Goal: Information Seeking & Learning: Learn about a topic

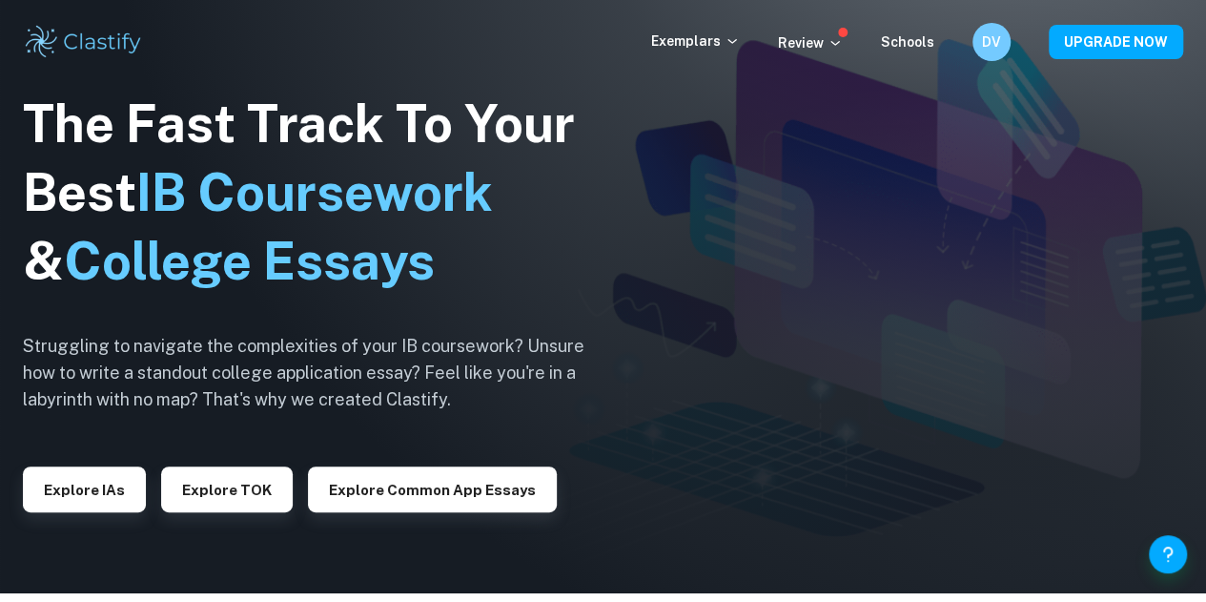
scroll to position [10, 0]
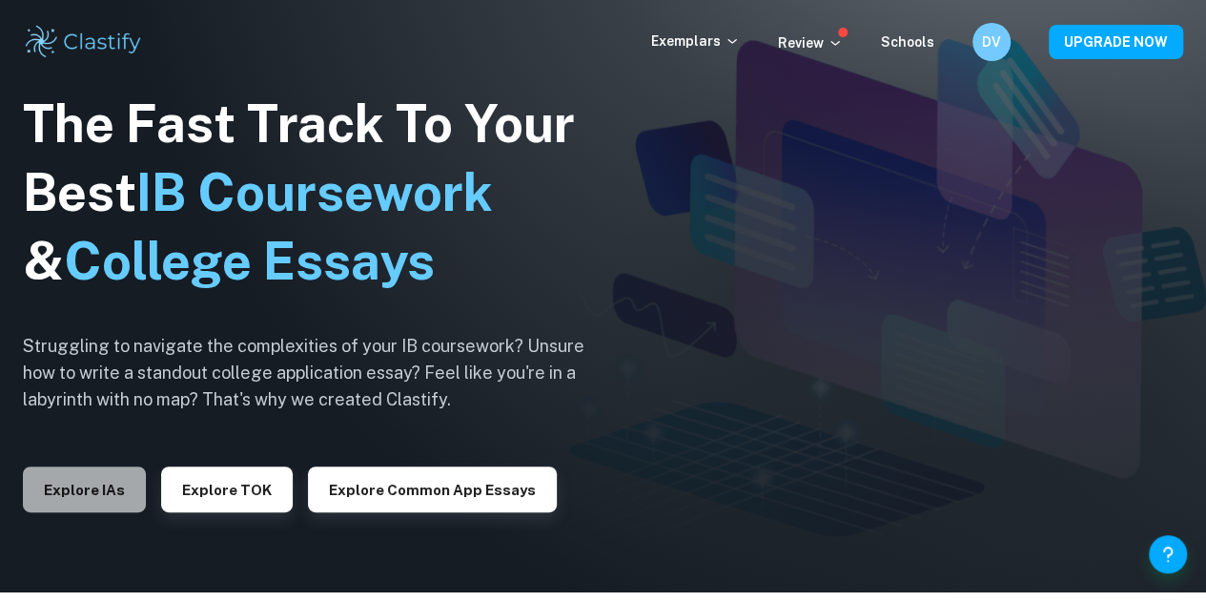
click at [105, 499] on button "Explore IAs" at bounding box center [84, 489] width 123 height 46
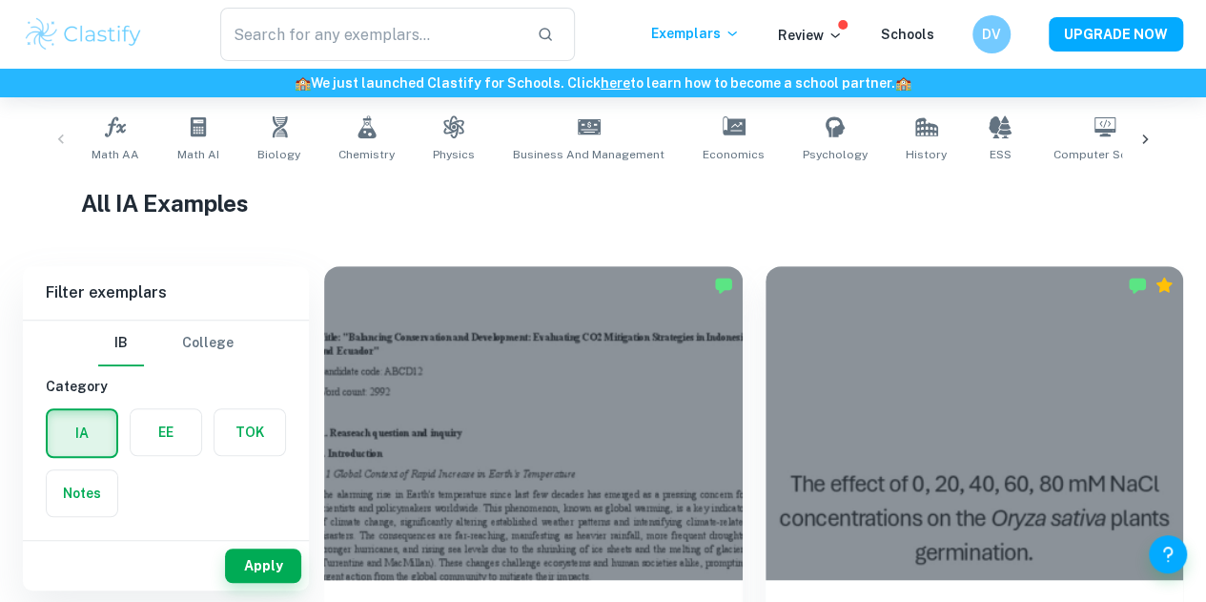
scroll to position [374, 0]
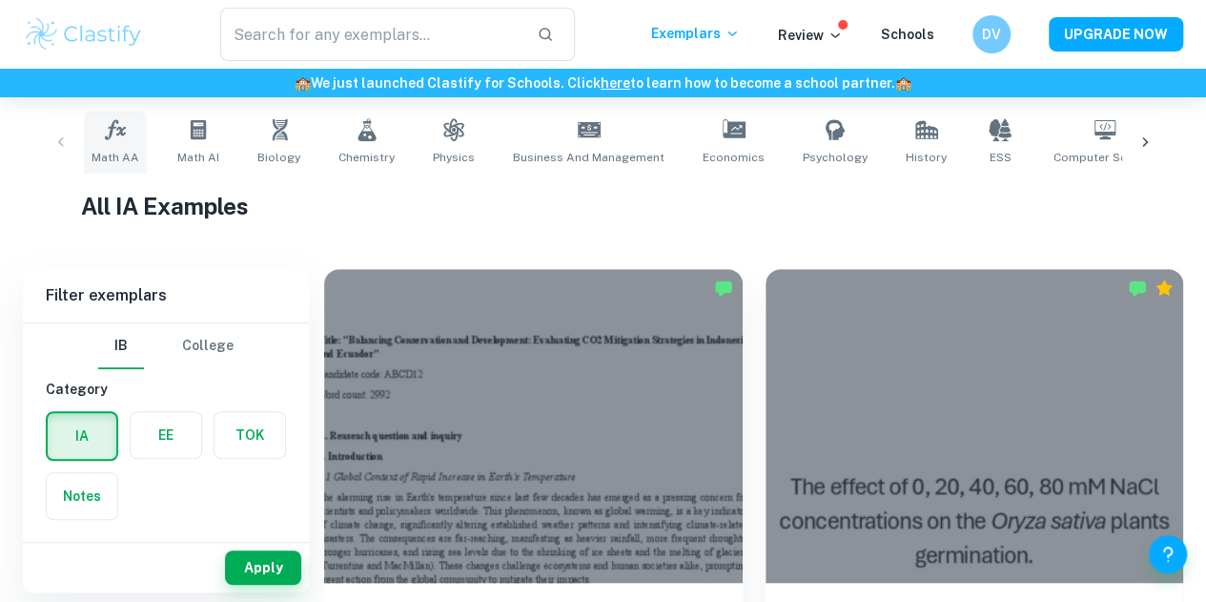
click at [113, 133] on icon at bounding box center [115, 129] width 23 height 23
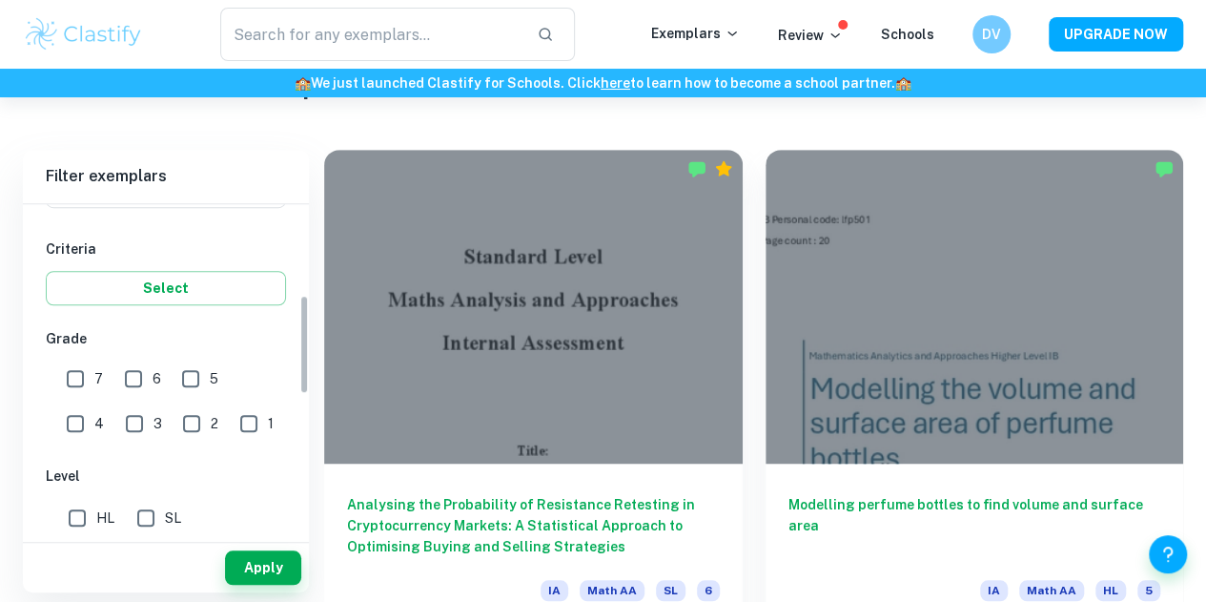
scroll to position [302, 0]
click at [154, 512] on input "SL" at bounding box center [146, 517] width 38 height 38
checkbox input "true"
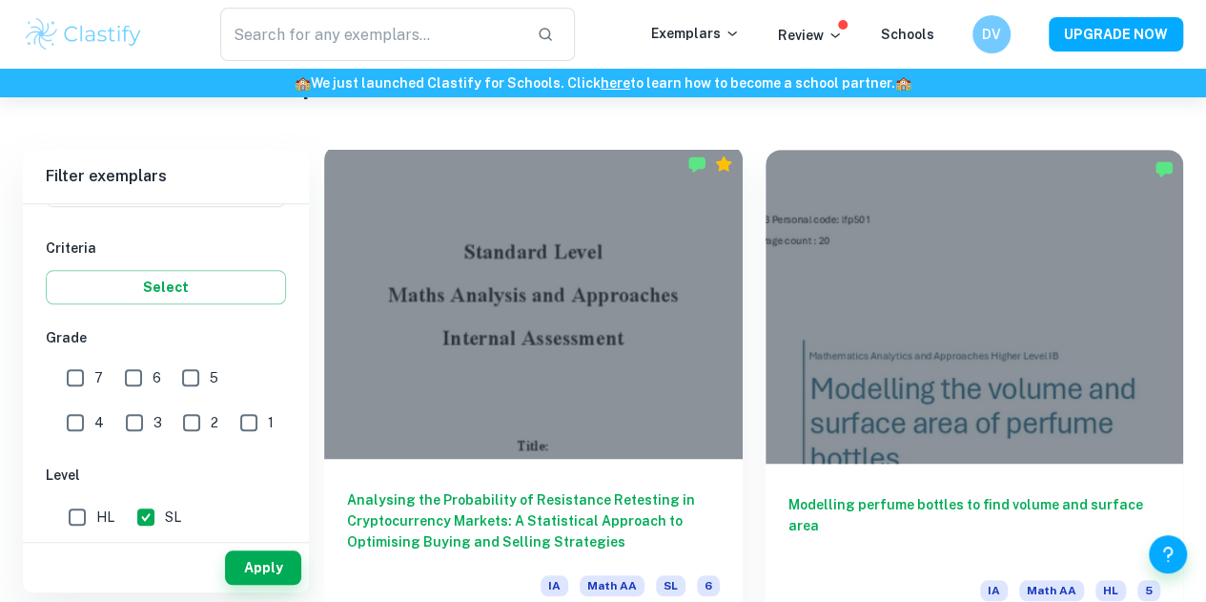
click at [479, 489] on h6 "Analysing the Probability of Resistance Retesting in Cryptocurrency Markets: A …" at bounding box center [533, 520] width 373 height 63
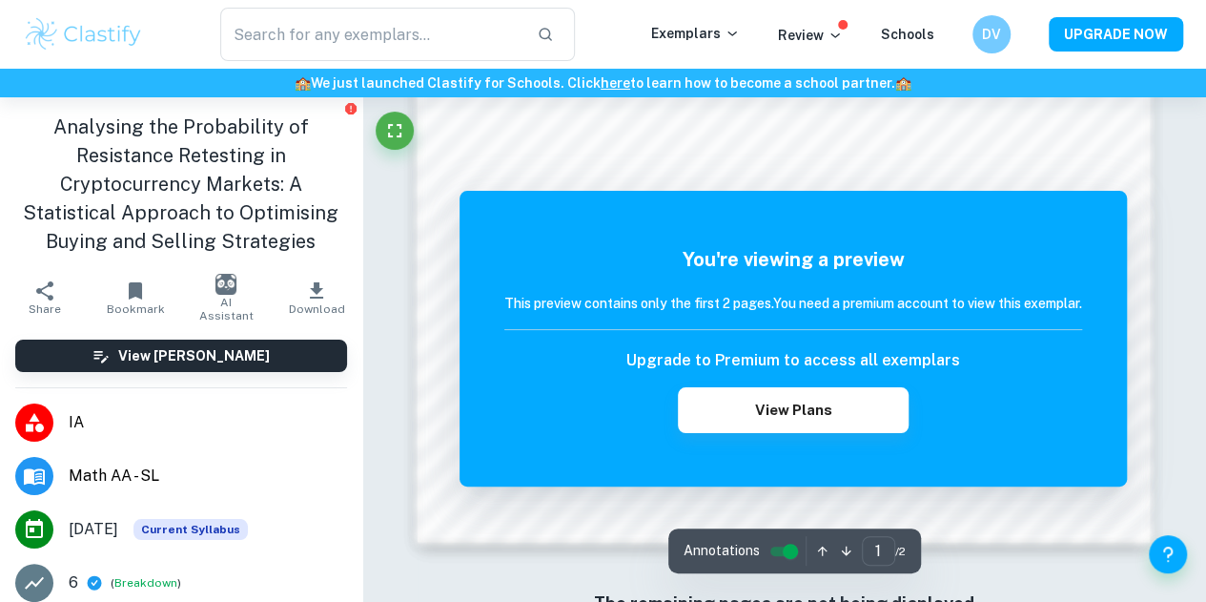
scroll to position [1726, 0]
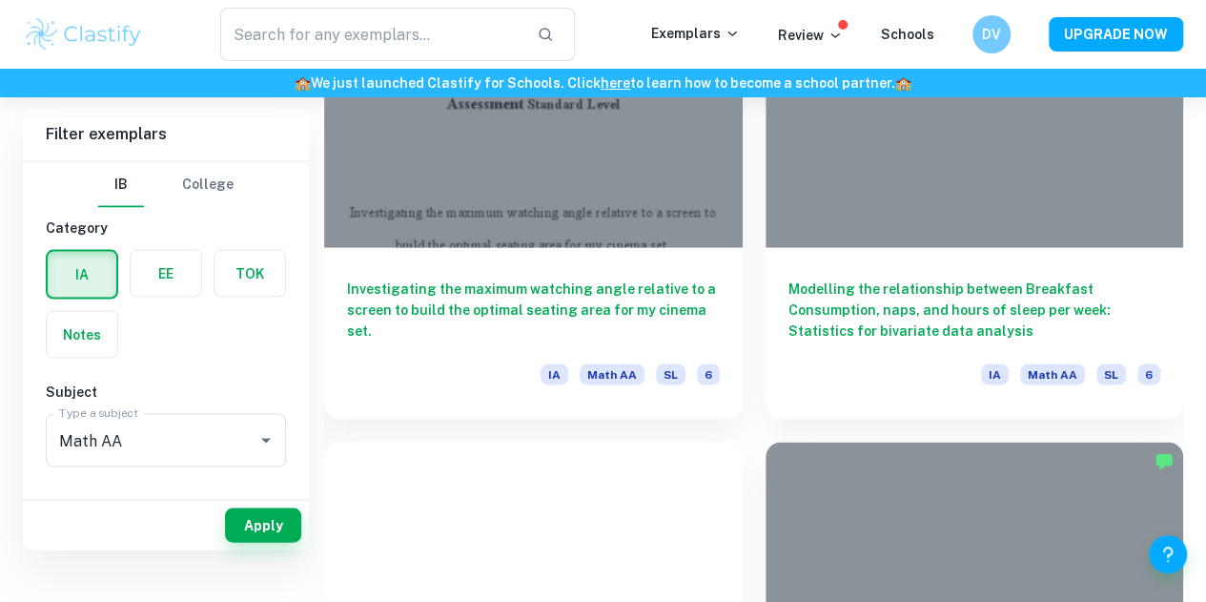
scroll to position [493, 0]
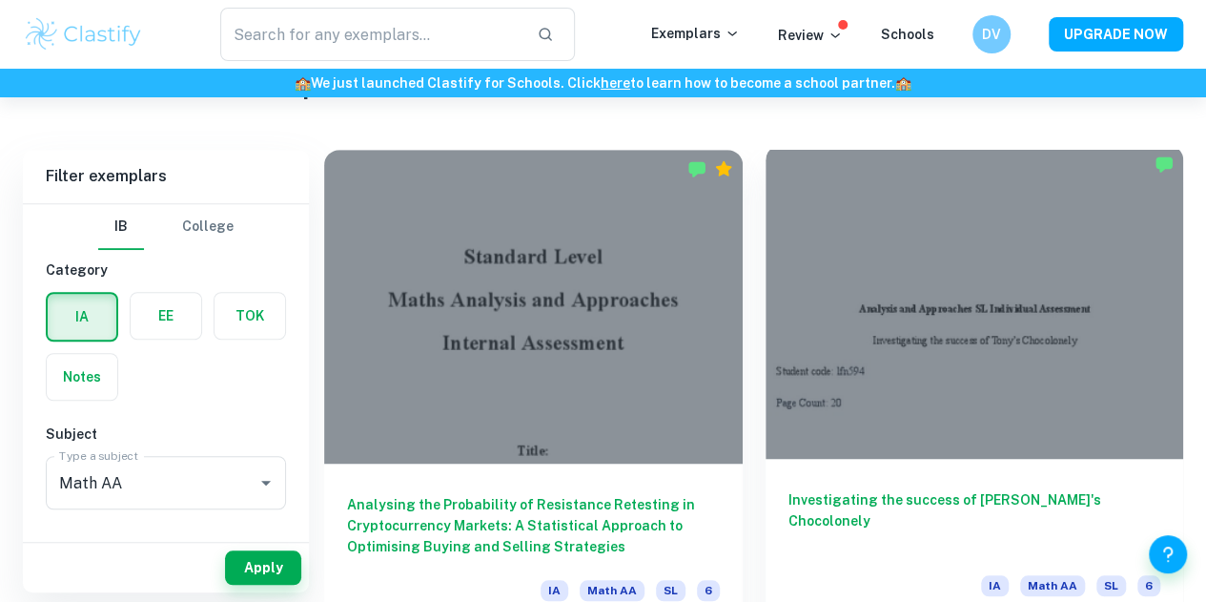
click at [805, 489] on h6 "Investigating the success of [PERSON_NAME]'s Chocolonely" at bounding box center [974, 520] width 373 height 63
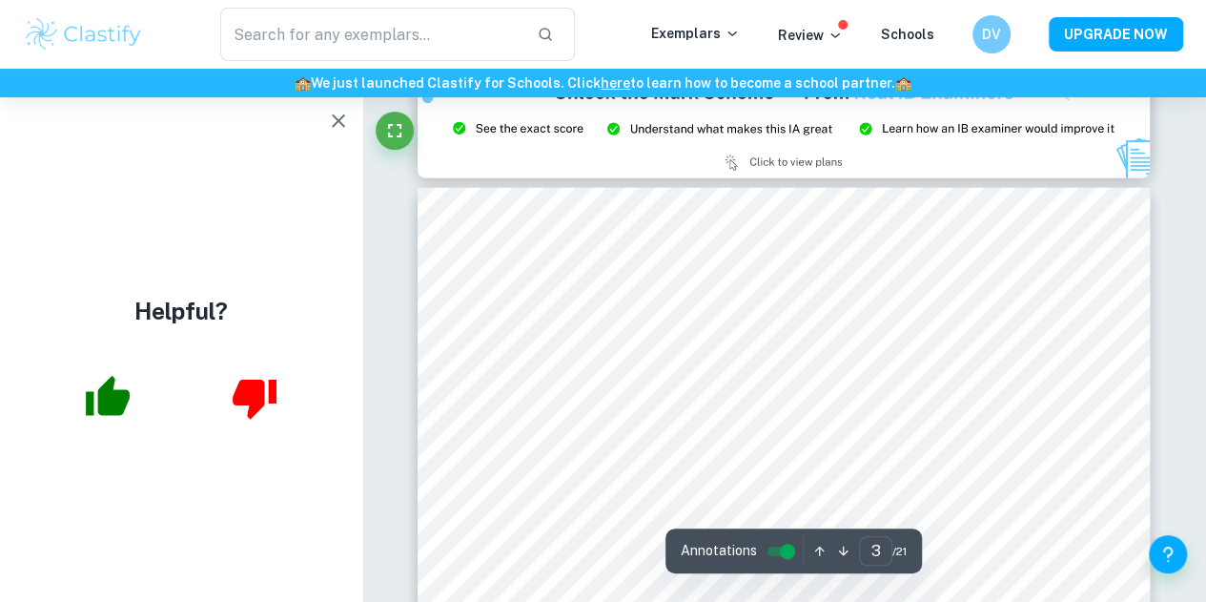
scroll to position [2336, 0]
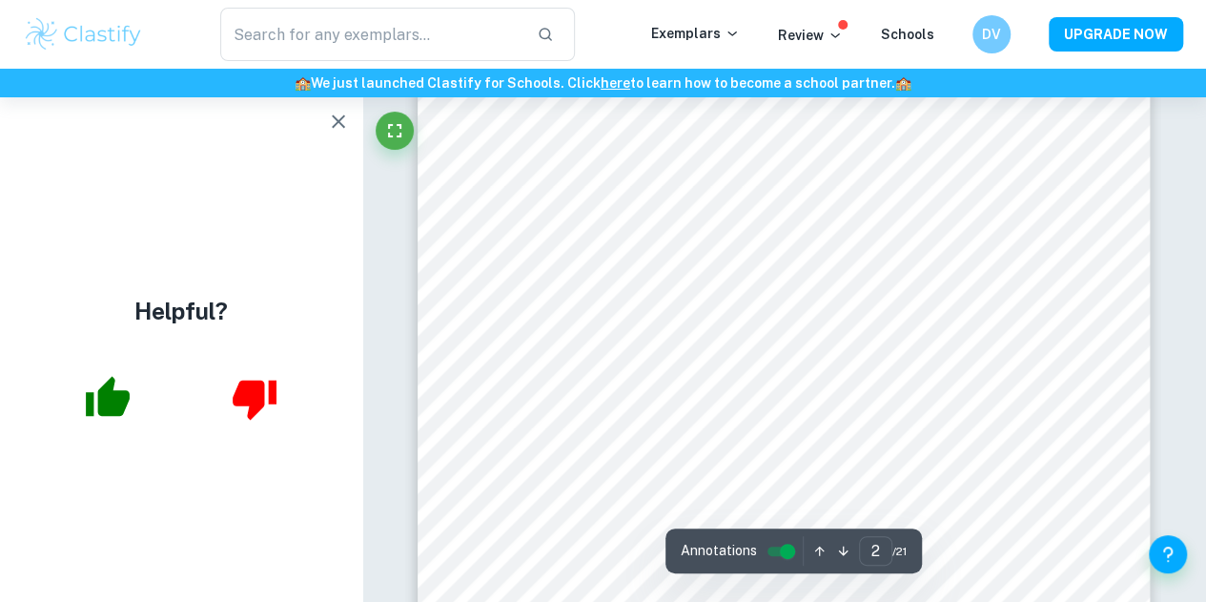
type input "1"
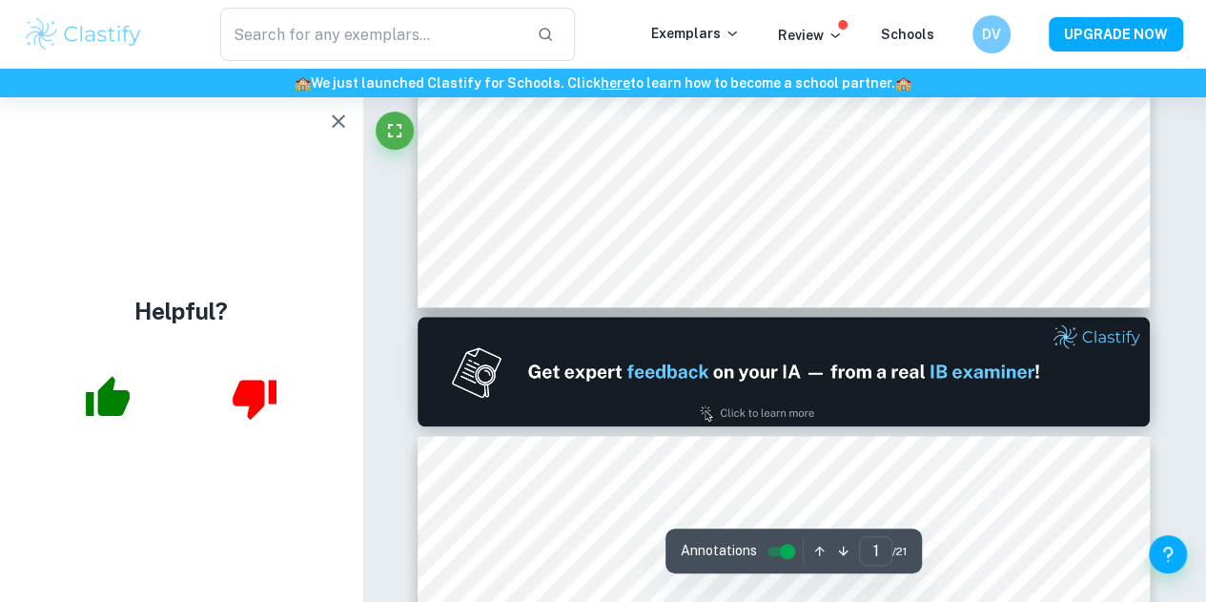
scroll to position [839, 0]
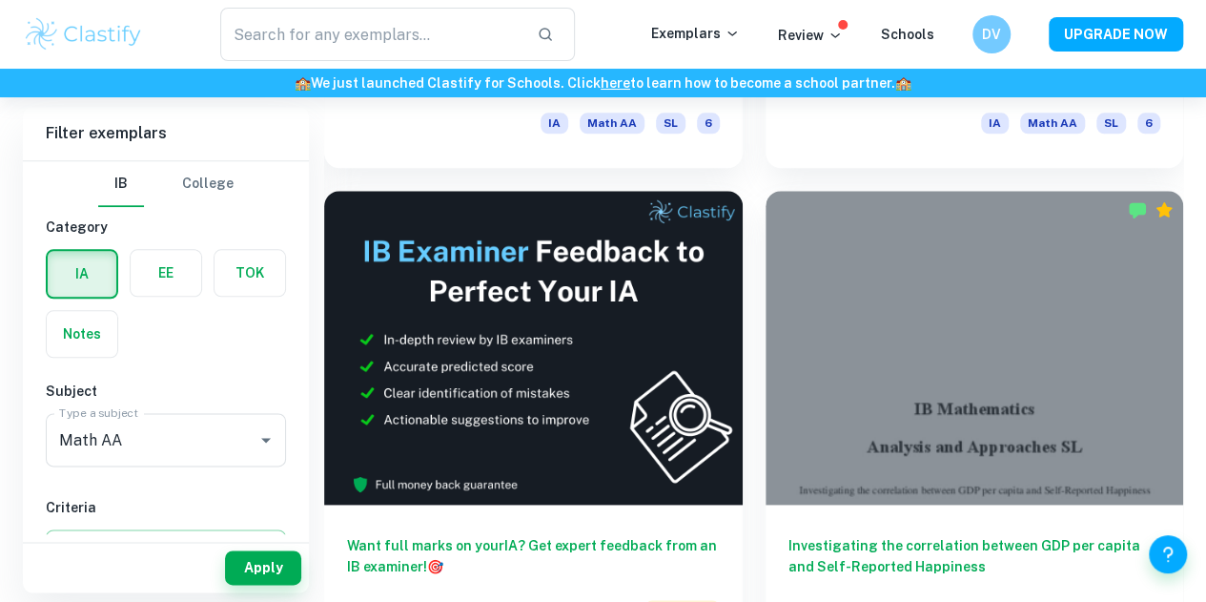
scroll to position [961, 0]
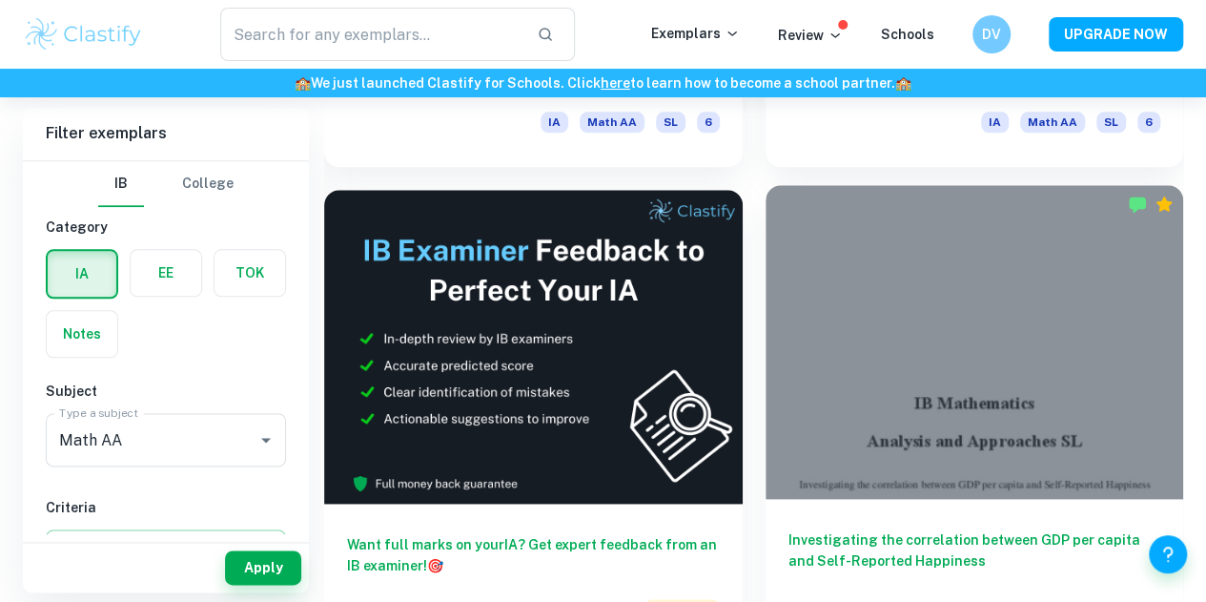
click at [788, 529] on h6 "Investigating the correlation between GDP per capita and Self-Reported Happiness" at bounding box center [974, 560] width 373 height 63
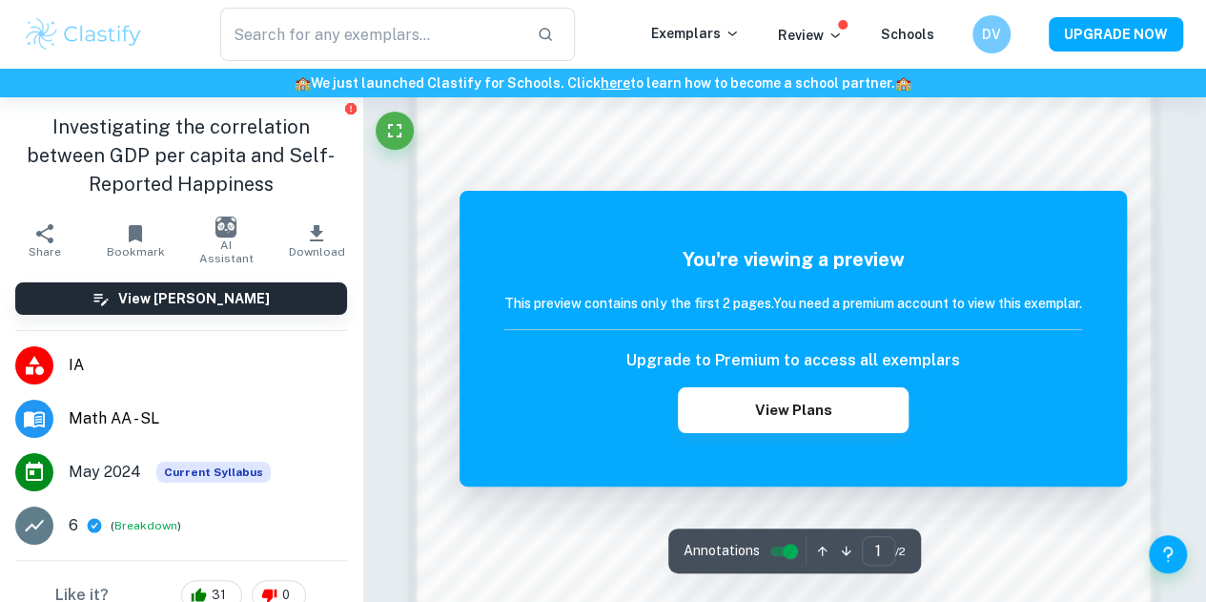
scroll to position [1121, 0]
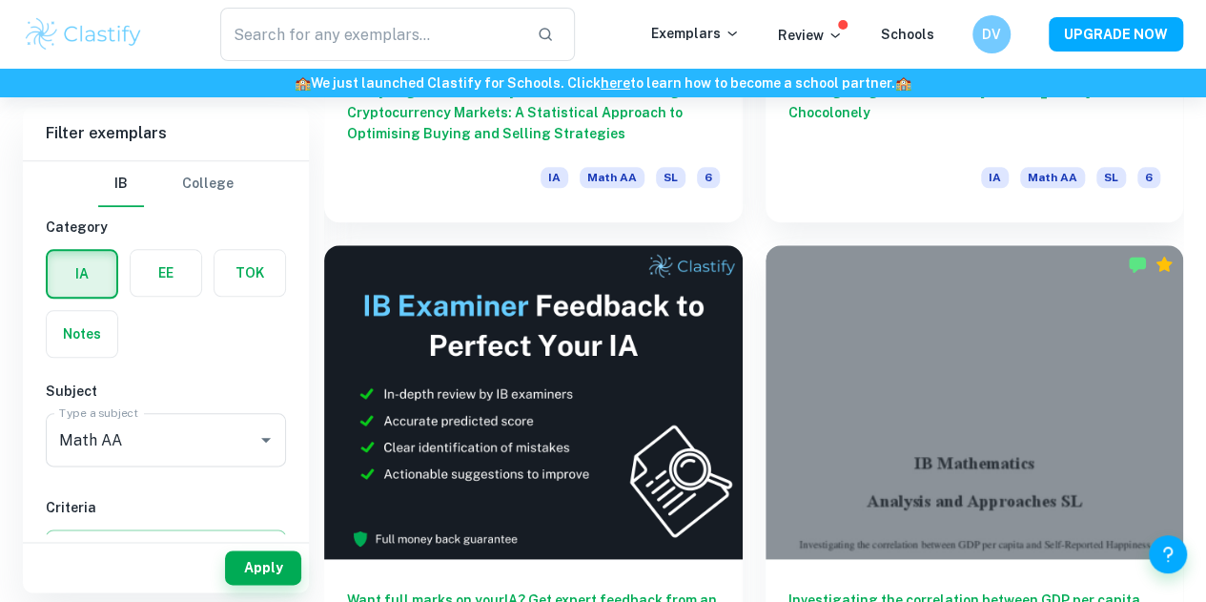
scroll to position [904, 0]
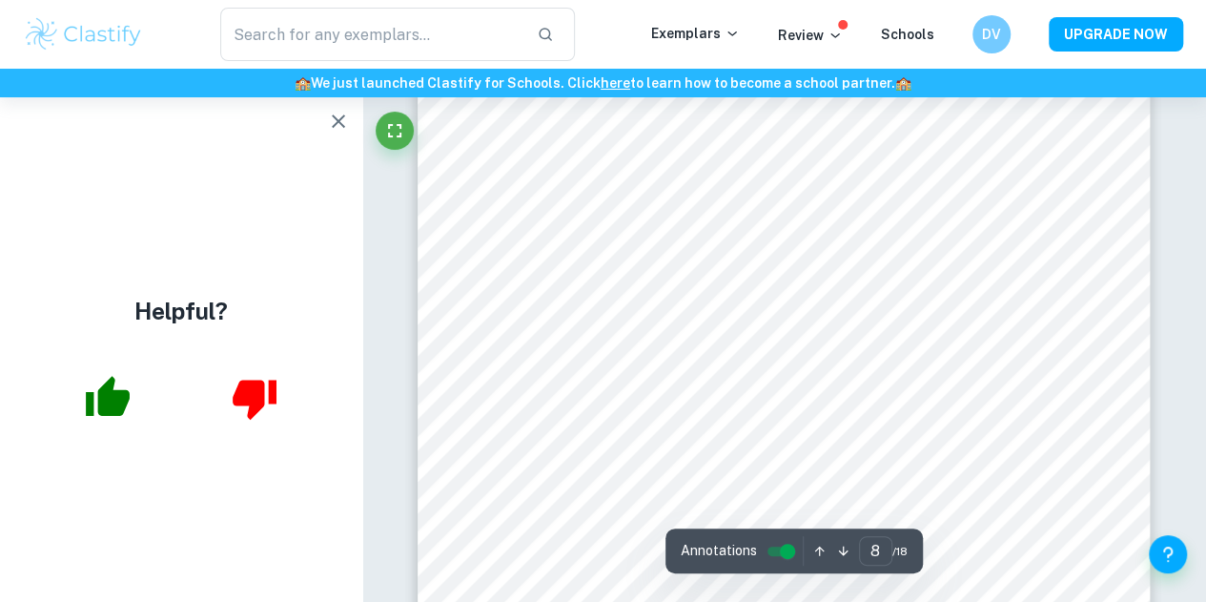
scroll to position [7600, 0]
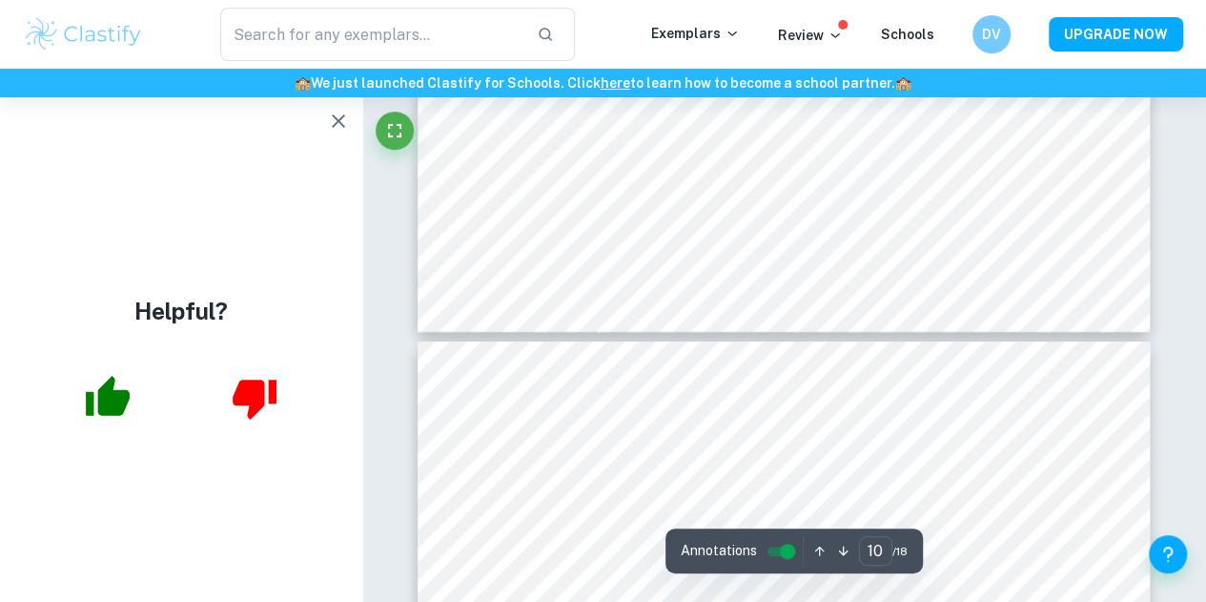
type input "11"
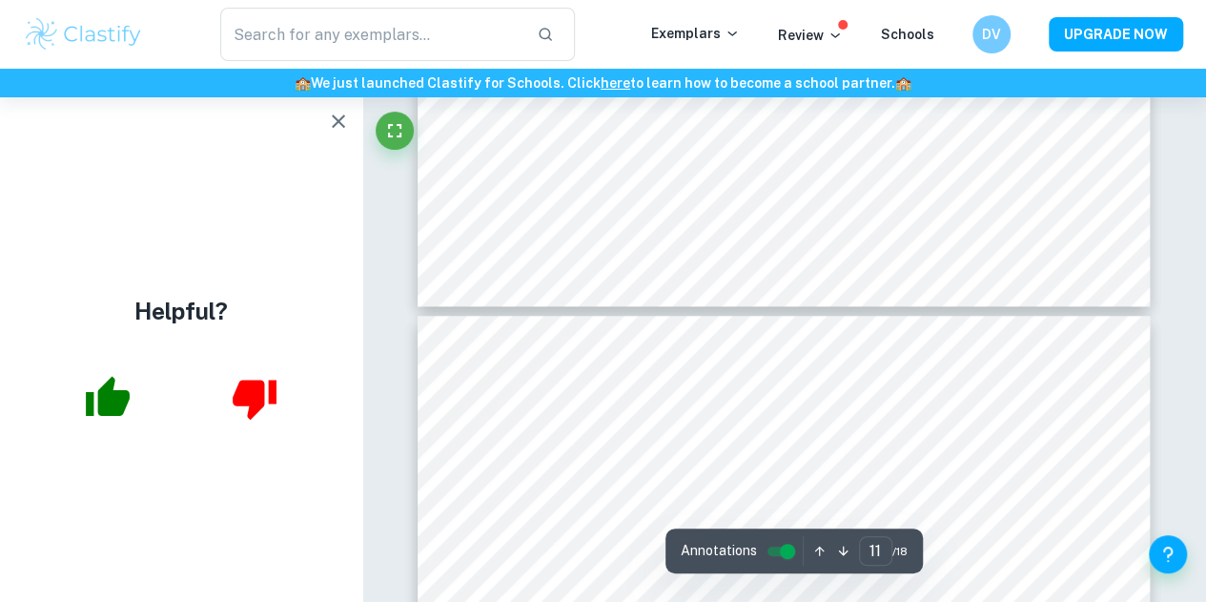
scroll to position [11660, 0]
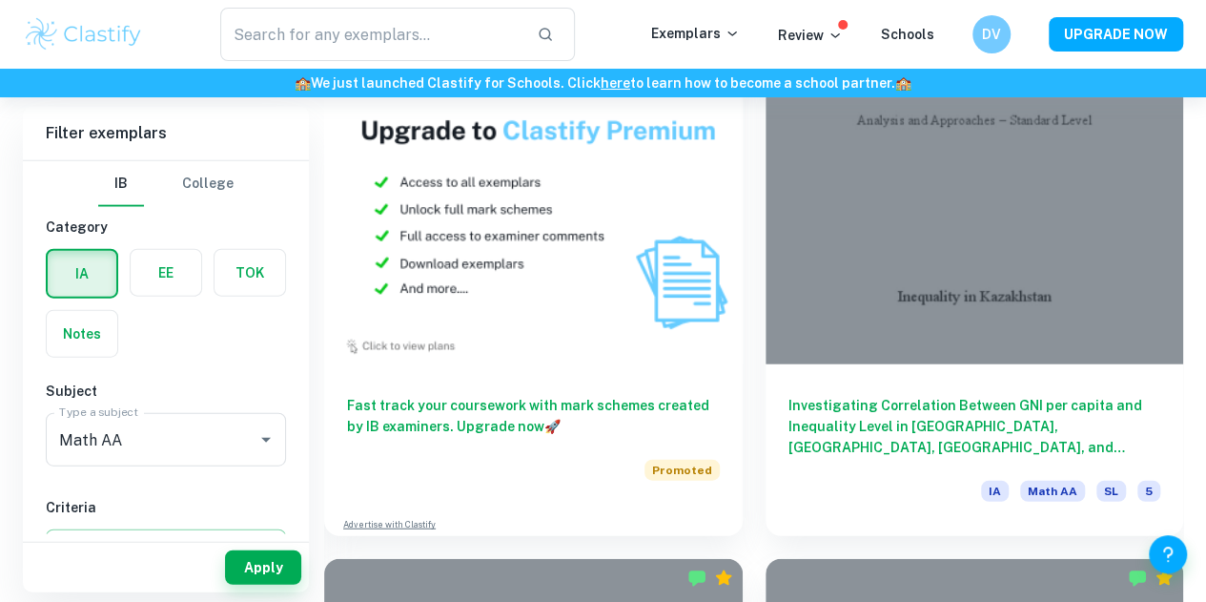
scroll to position [2119, 0]
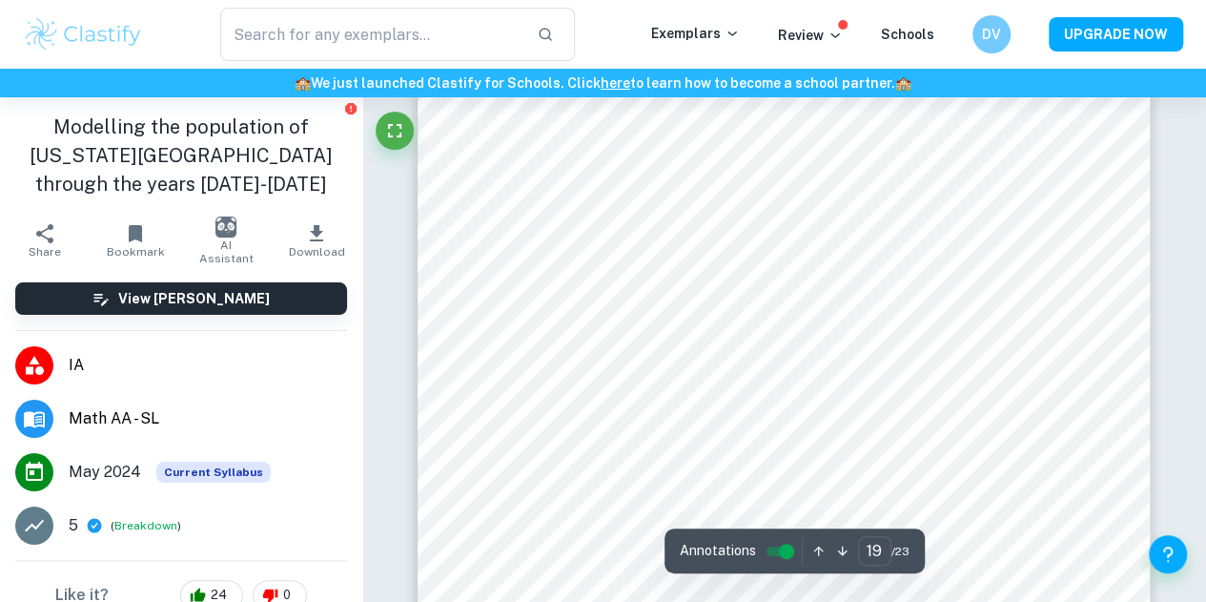
scroll to position [19287, 0]
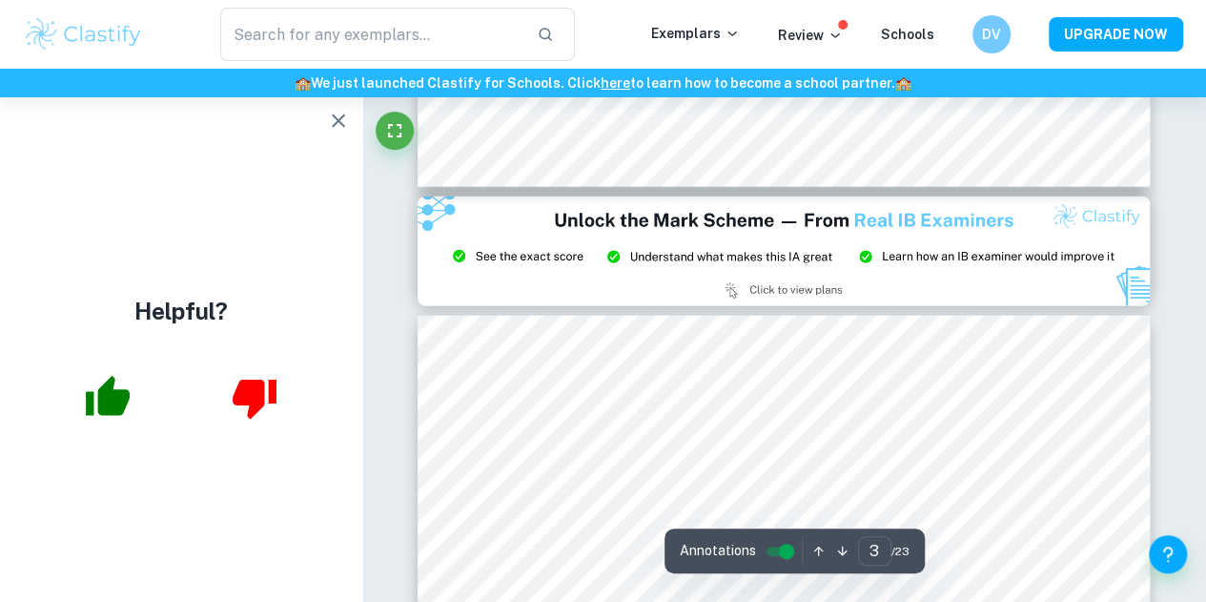
type input "2"
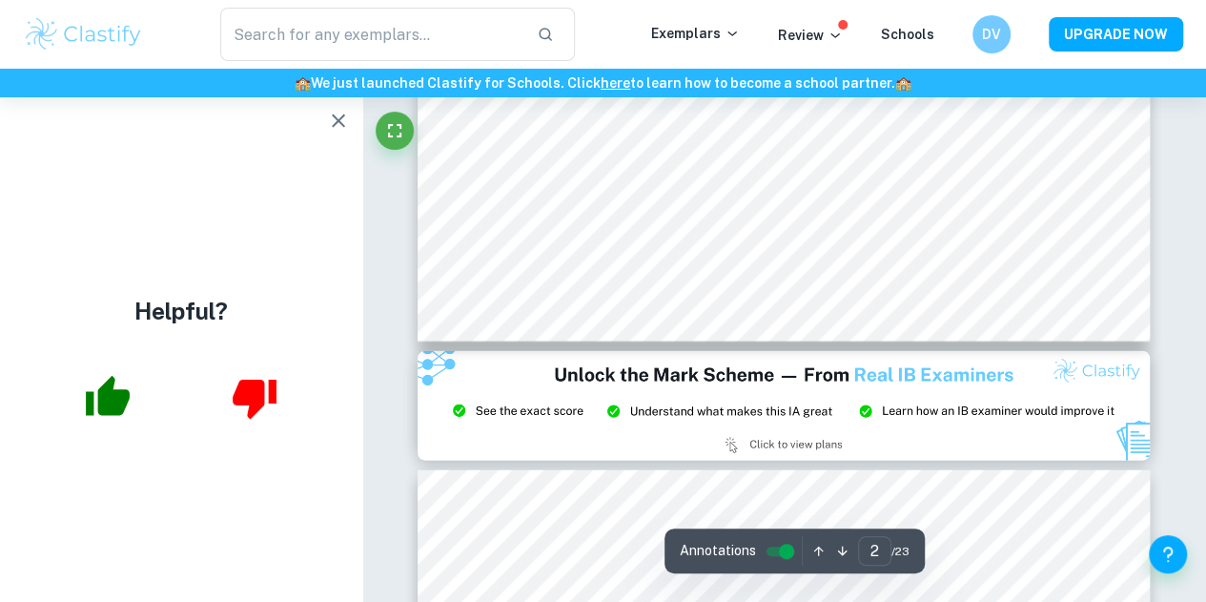
scroll to position [2032, 0]
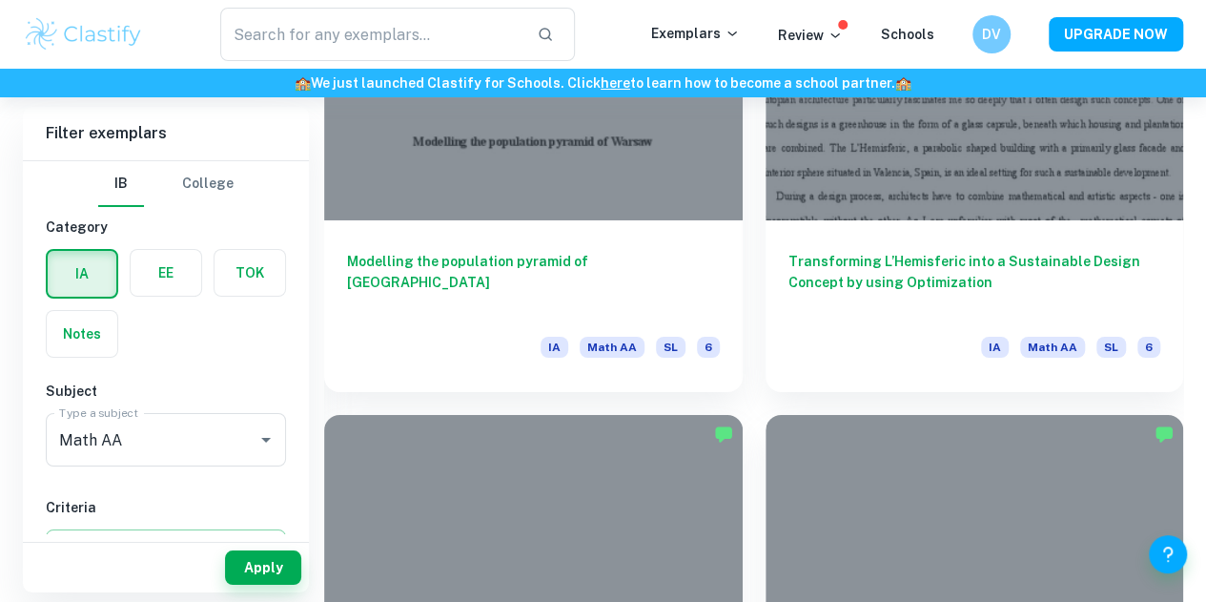
scroll to position [3276, 0]
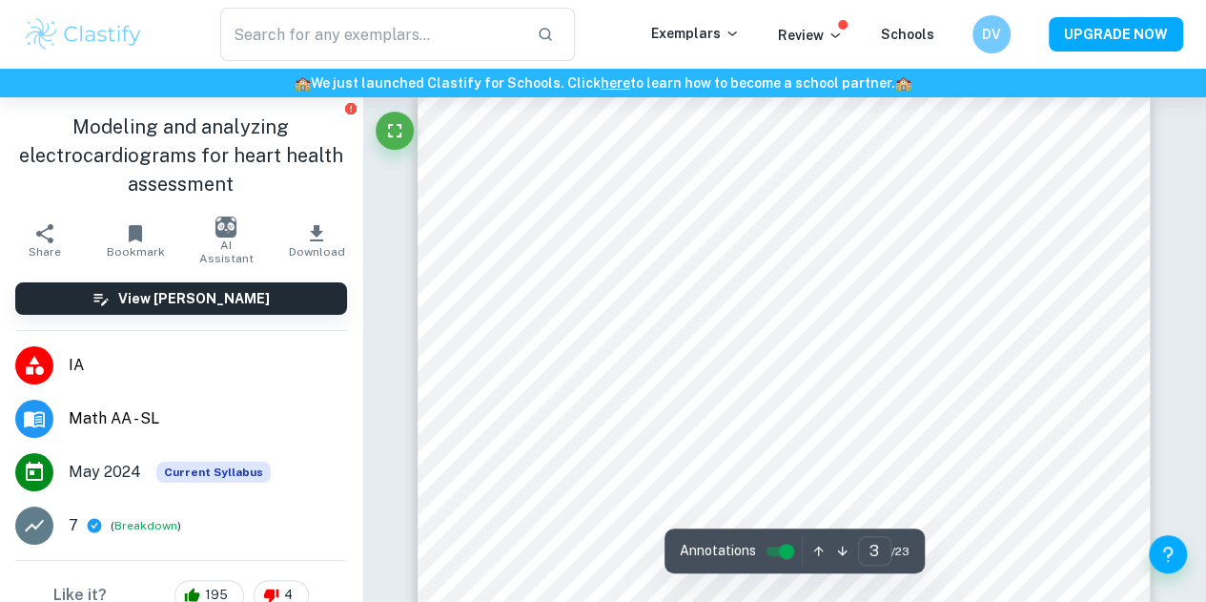
scroll to position [2361, 0]
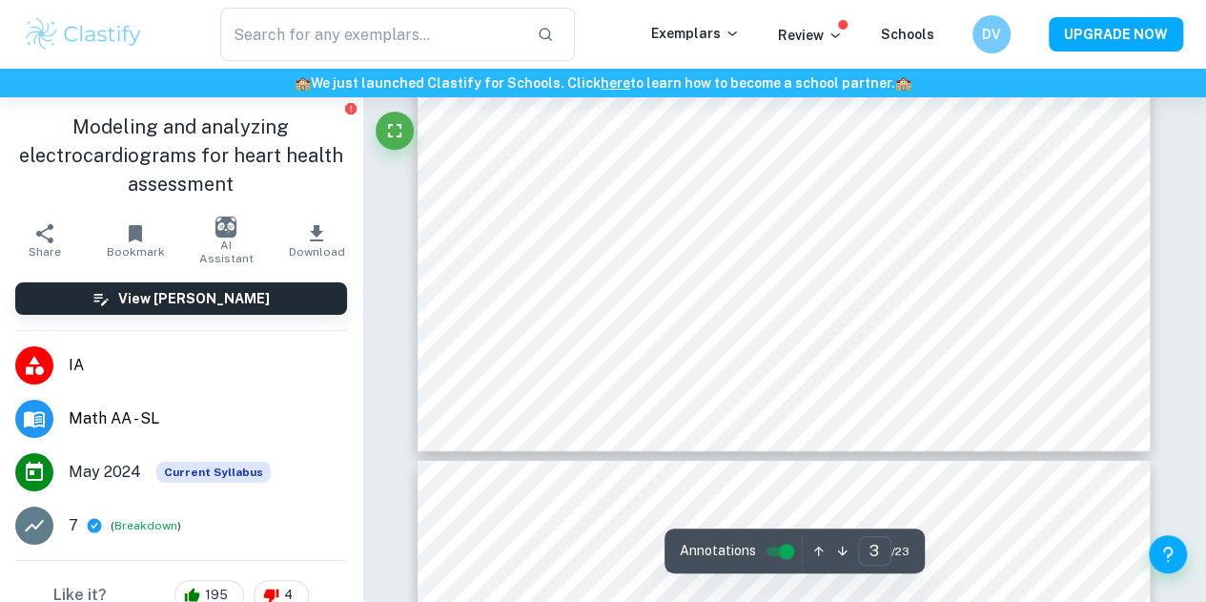
type input "4"
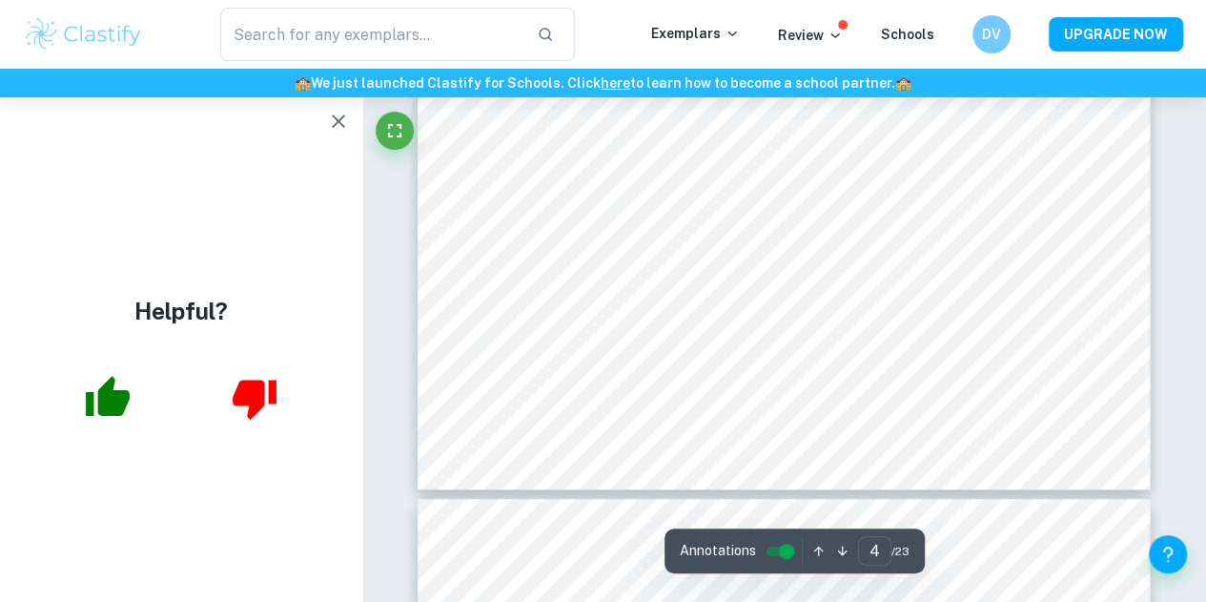
scroll to position [4050, 0]
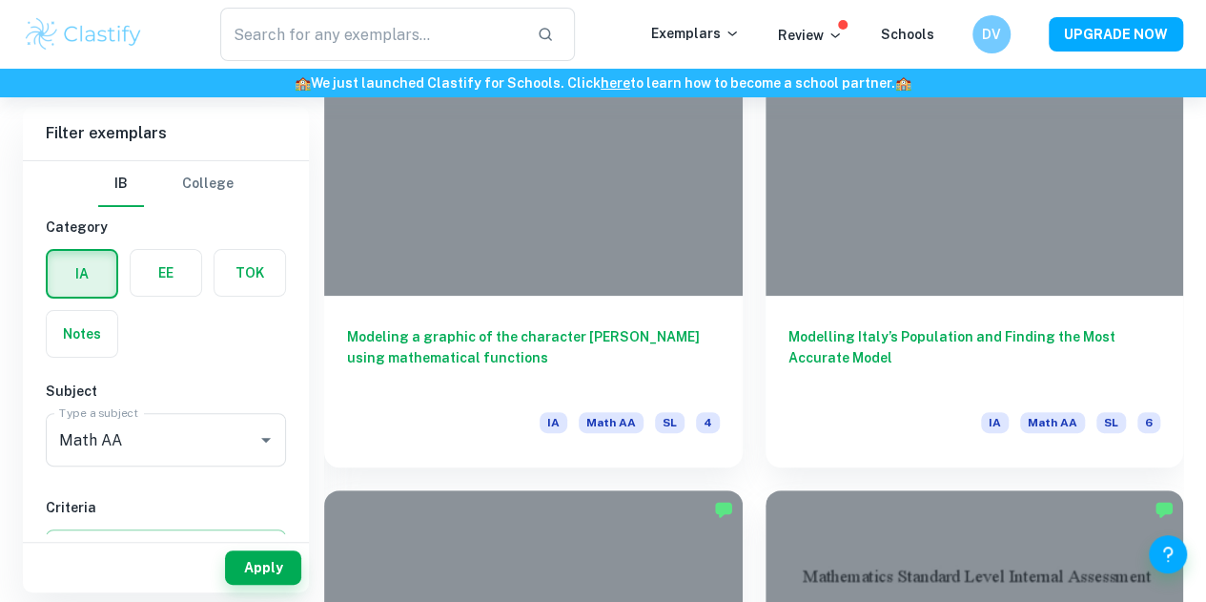
scroll to position [3711, 0]
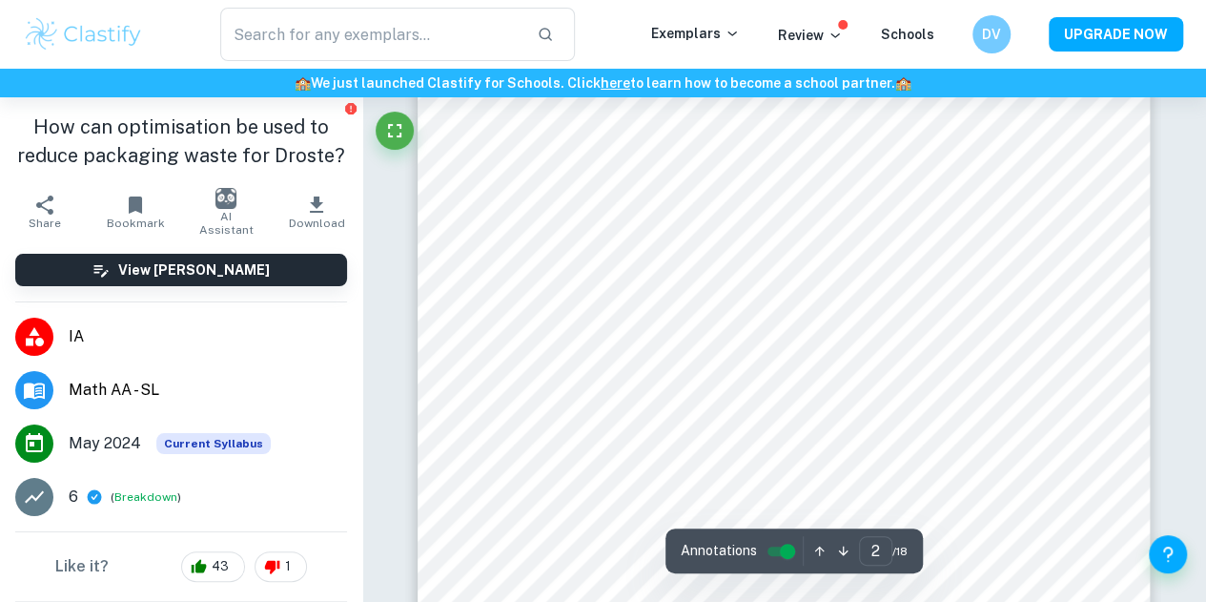
scroll to position [1307, 0]
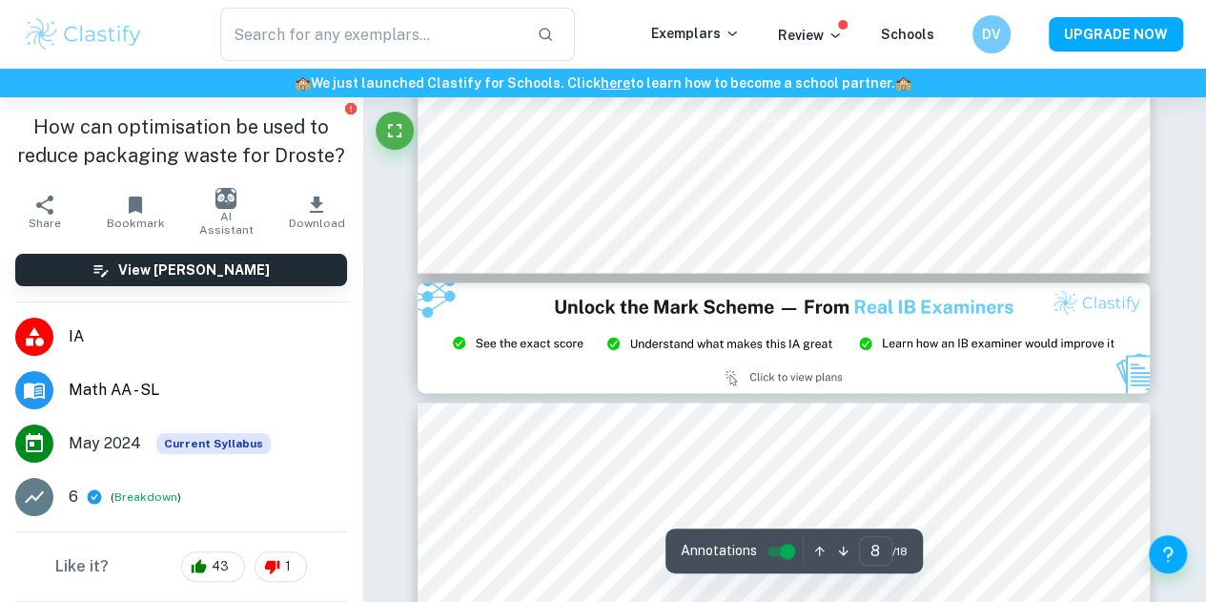
type input "9"
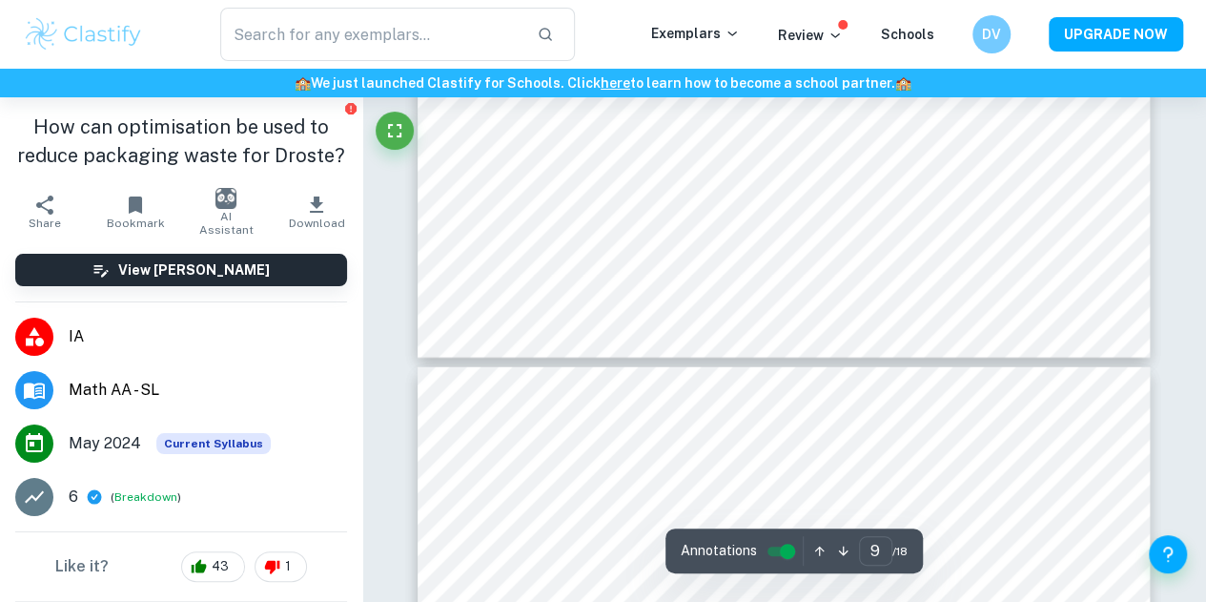
scroll to position [9513, 0]
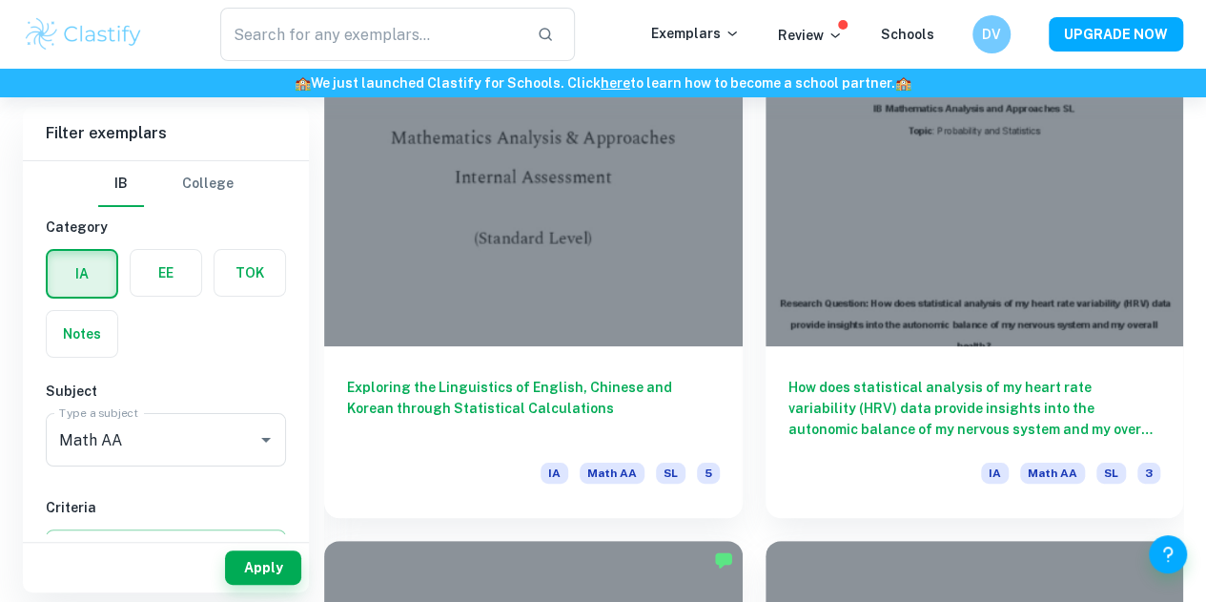
scroll to position [7216, 0]
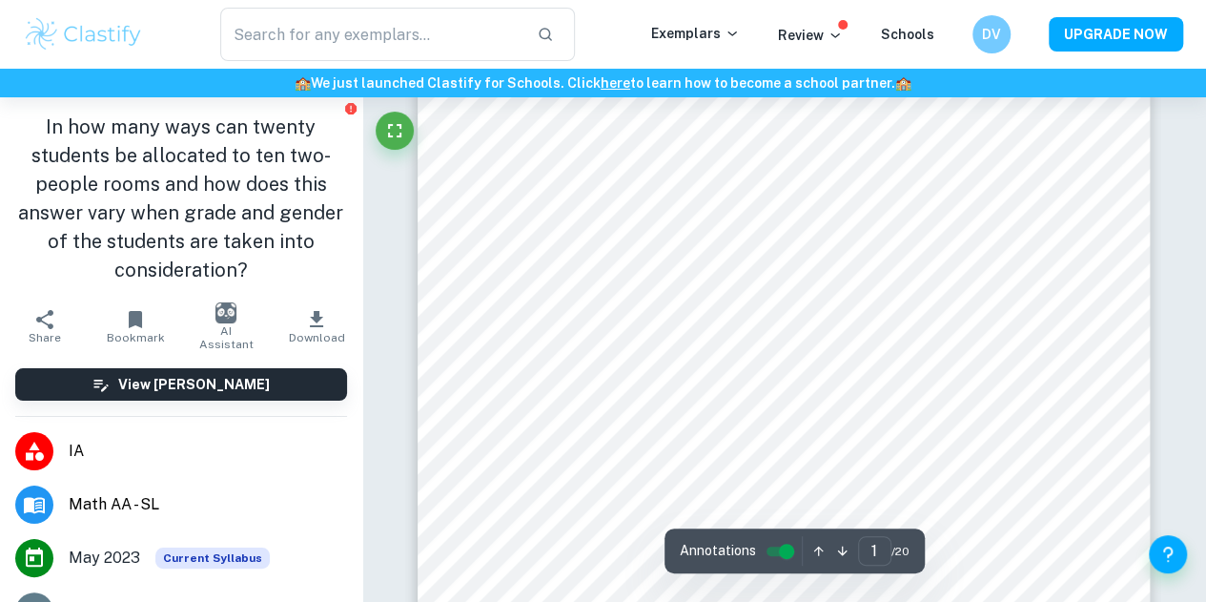
scroll to position [204, 0]
type input "5"
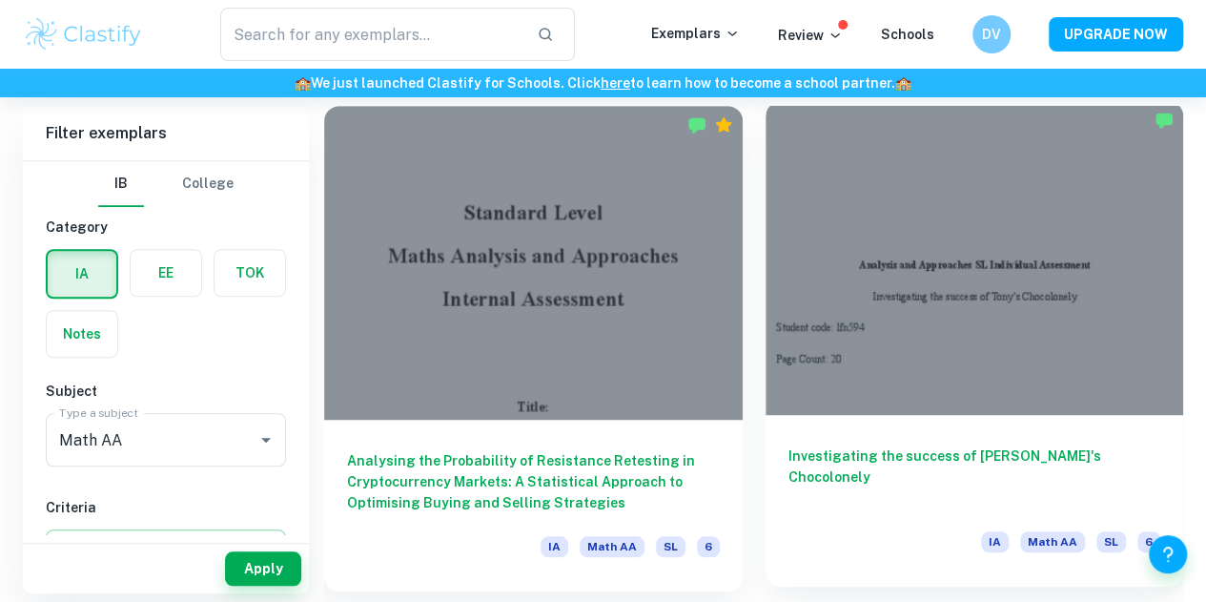
scroll to position [777, 0]
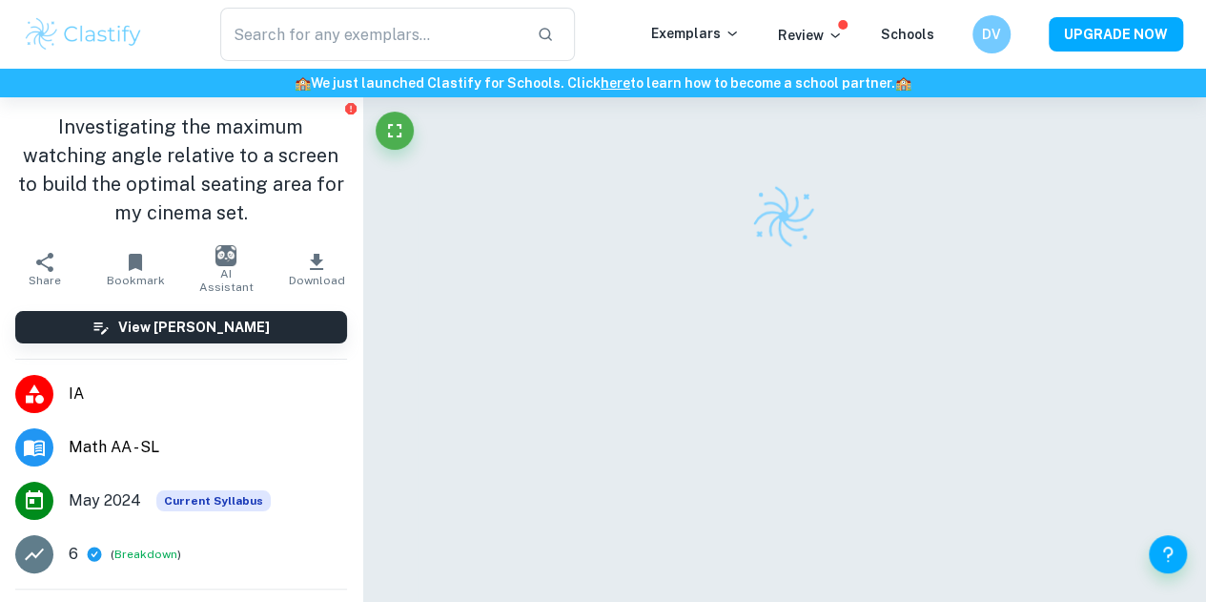
scroll to position [11, 0]
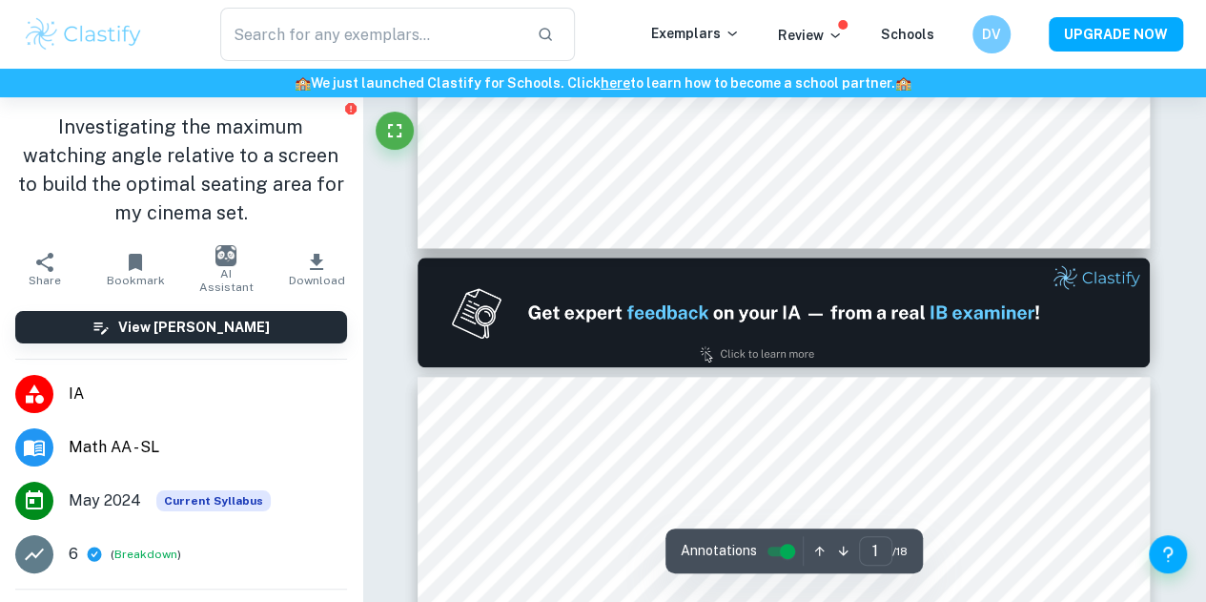
type input "2"
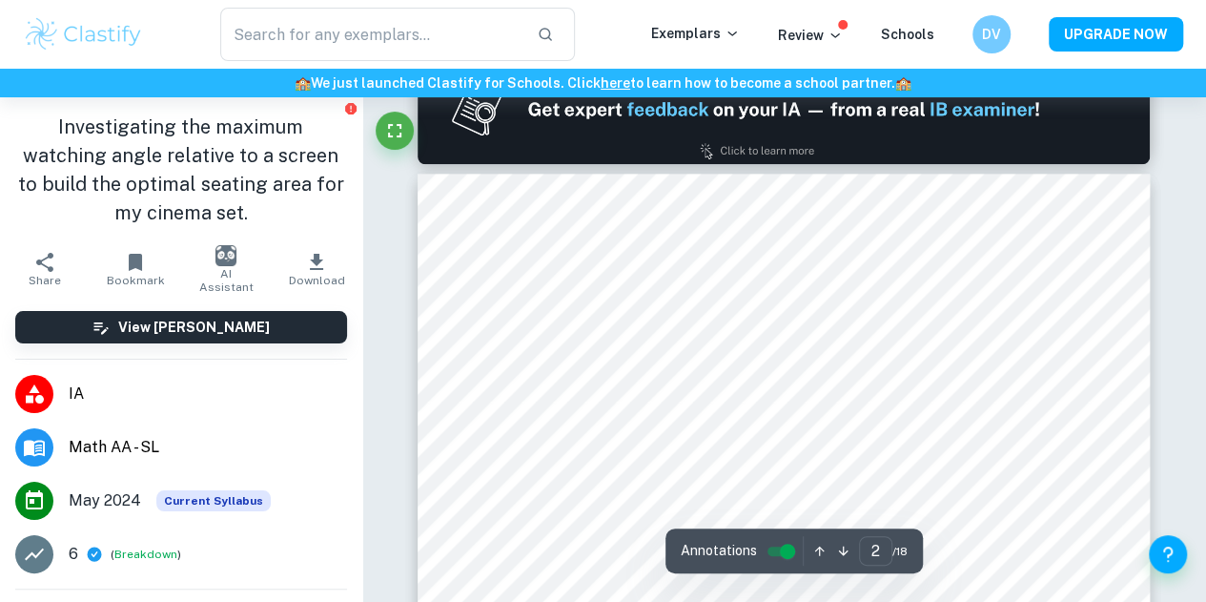
scroll to position [1108, 0]
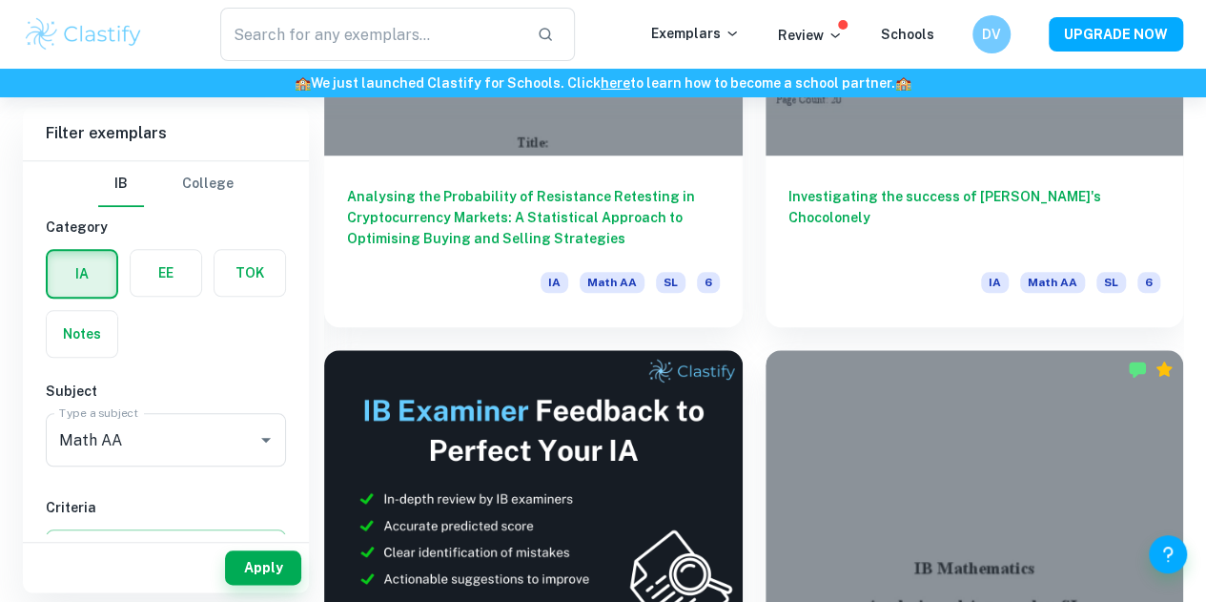
scroll to position [802, 0]
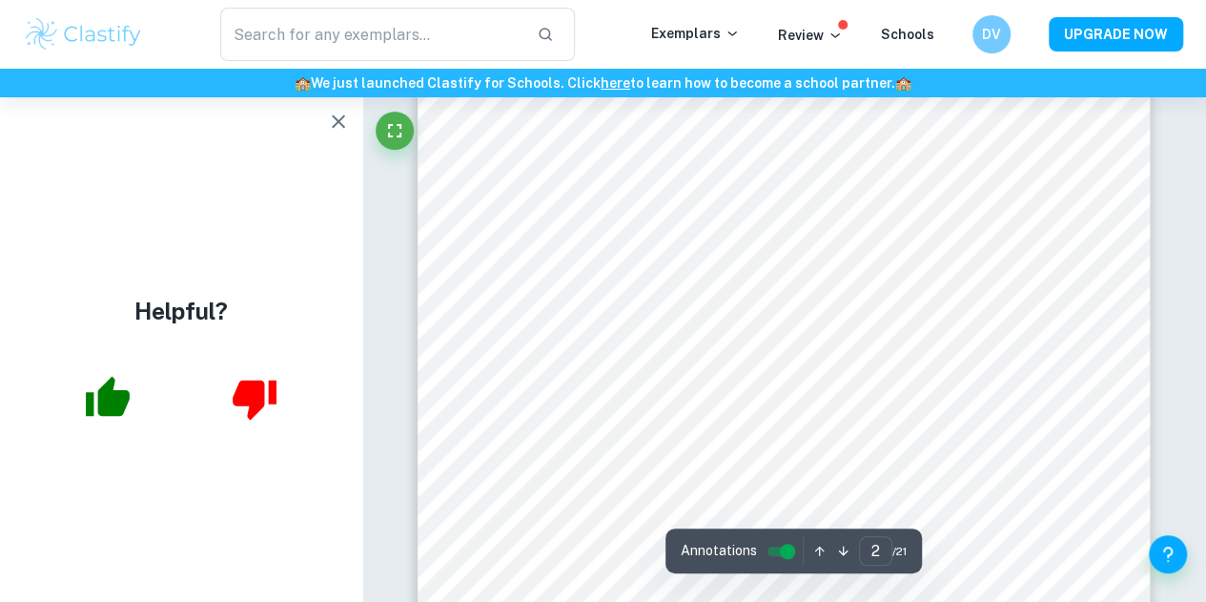
scroll to position [1253, 0]
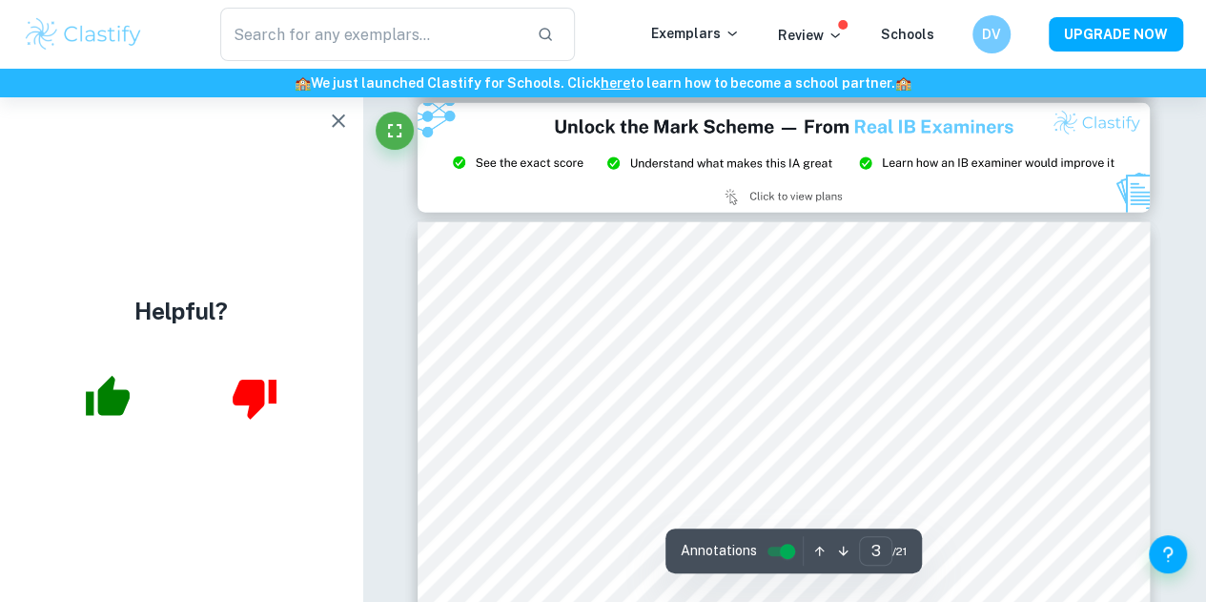
type input "2"
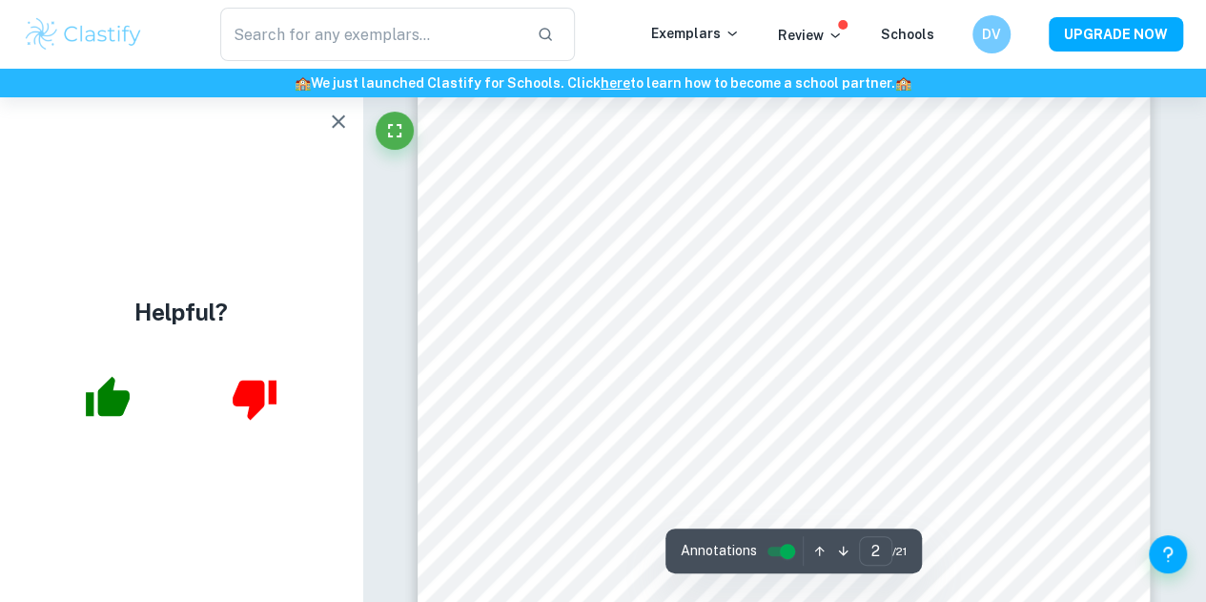
scroll to position [1659, 0]
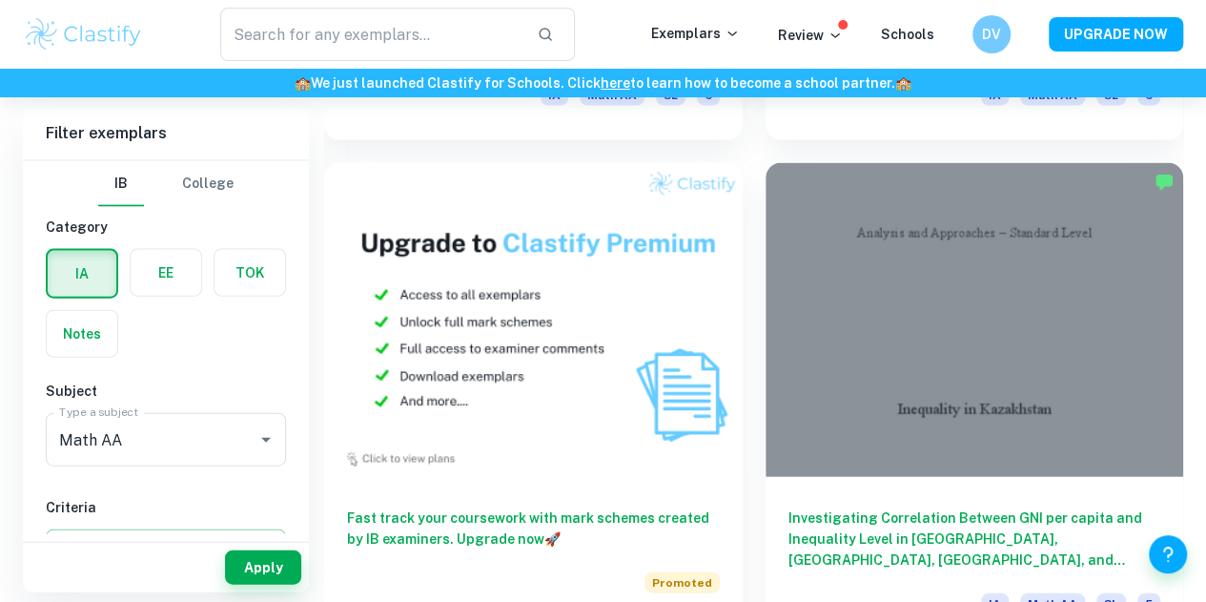
scroll to position [2005, 0]
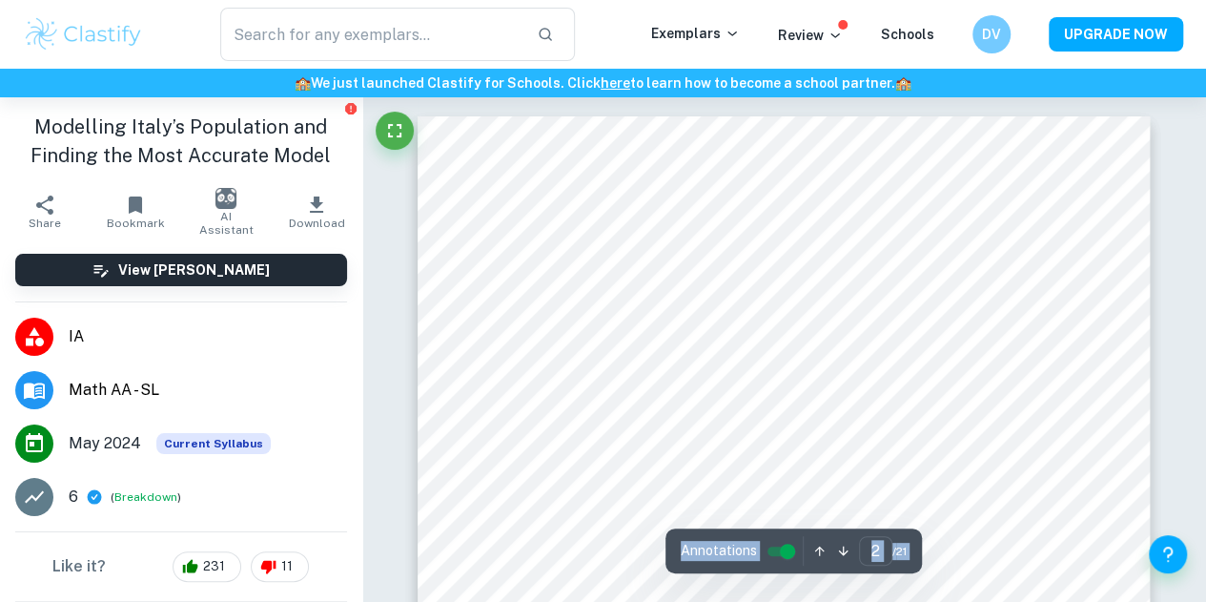
type input "2"
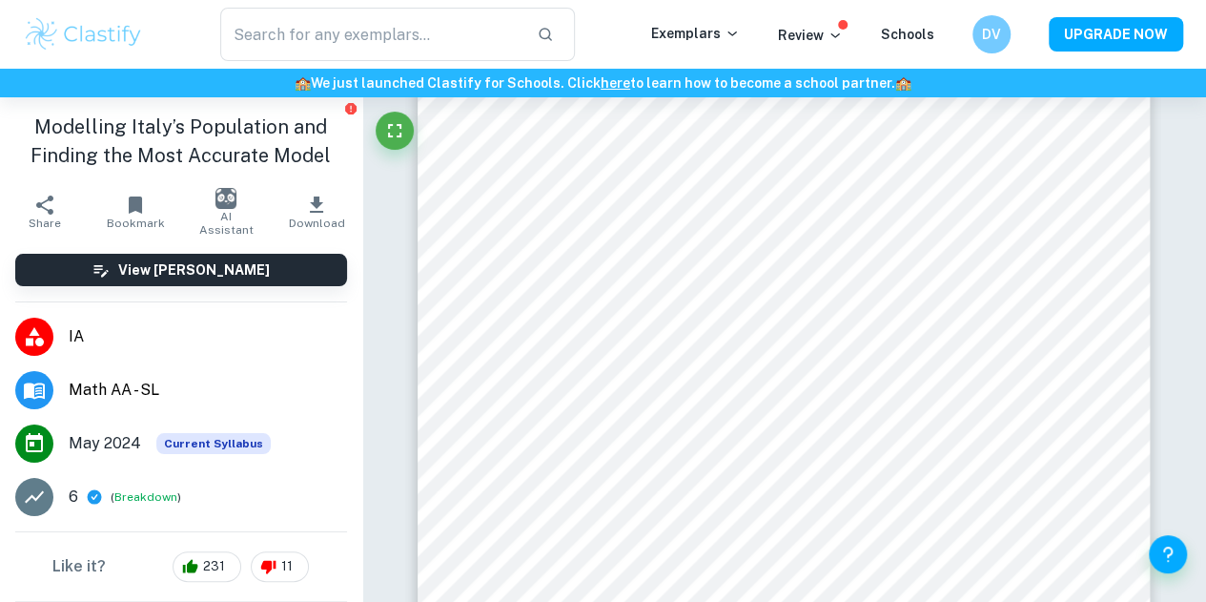
scroll to position [1260, 0]
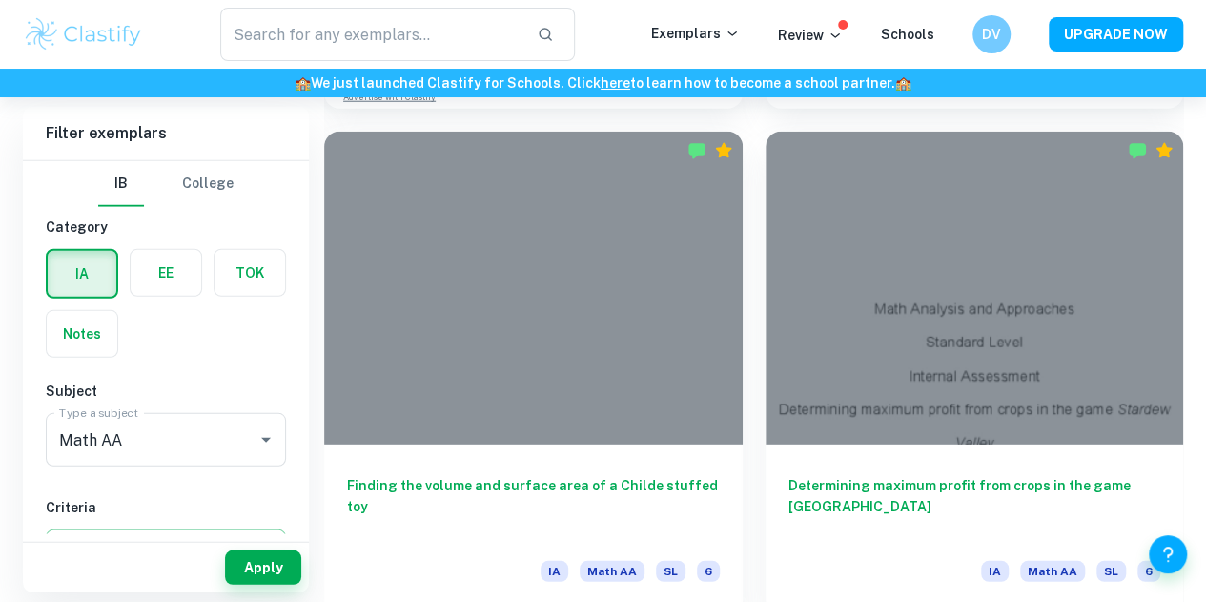
scroll to position [2545, 0]
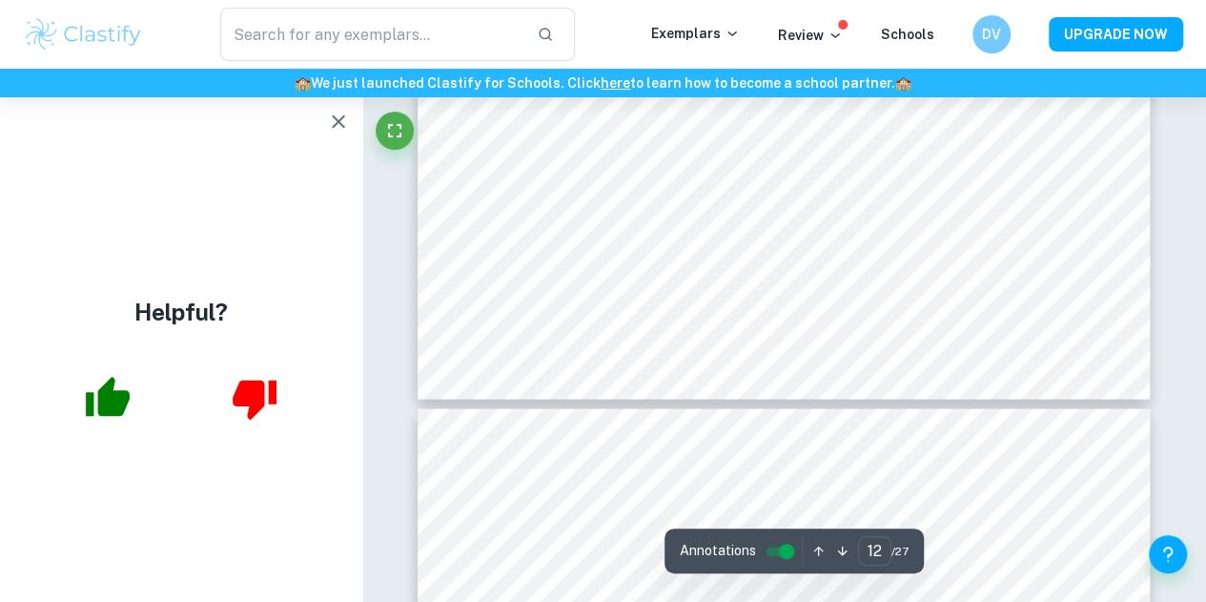
scroll to position [12587, 0]
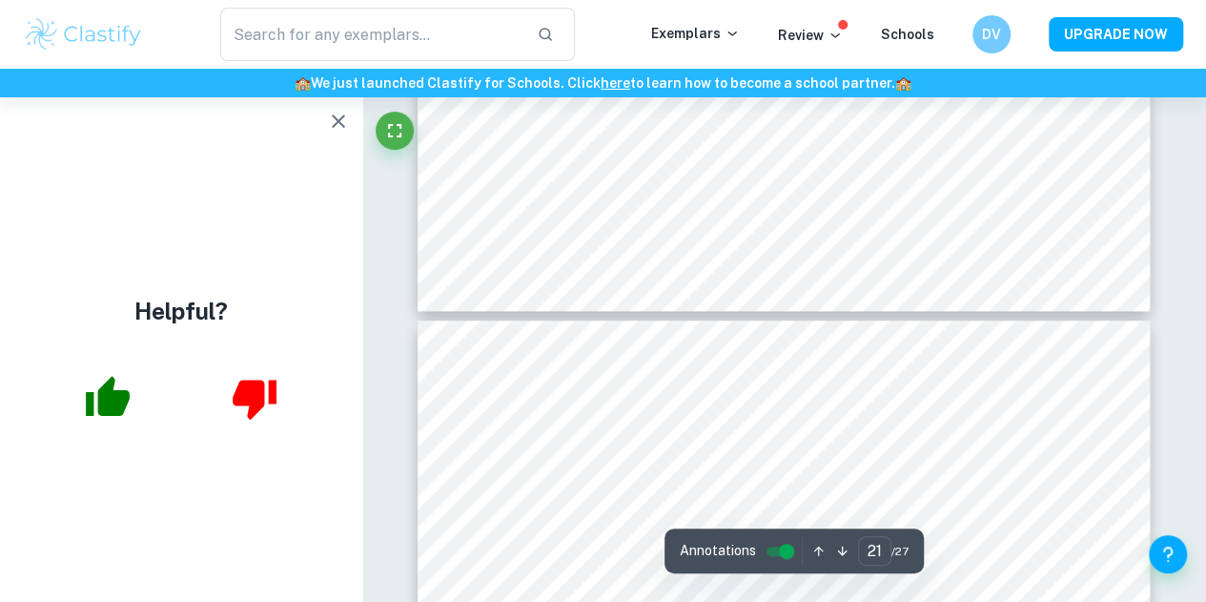
type input "22"
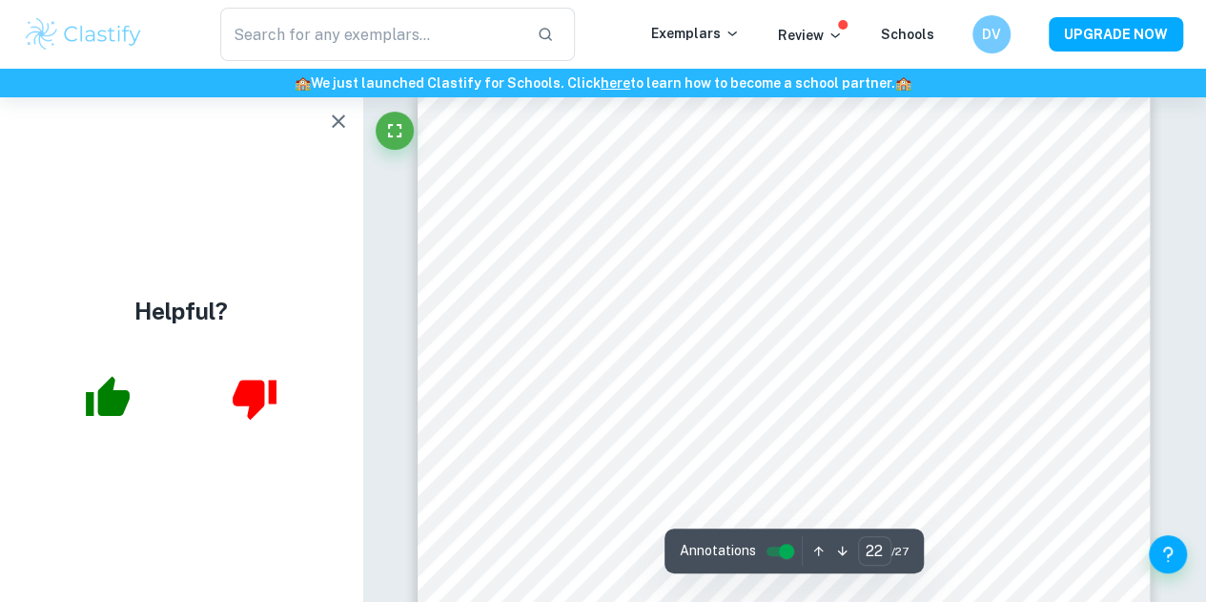
scroll to position [22531, 0]
